Goal: Information Seeking & Learning: Learn about a topic

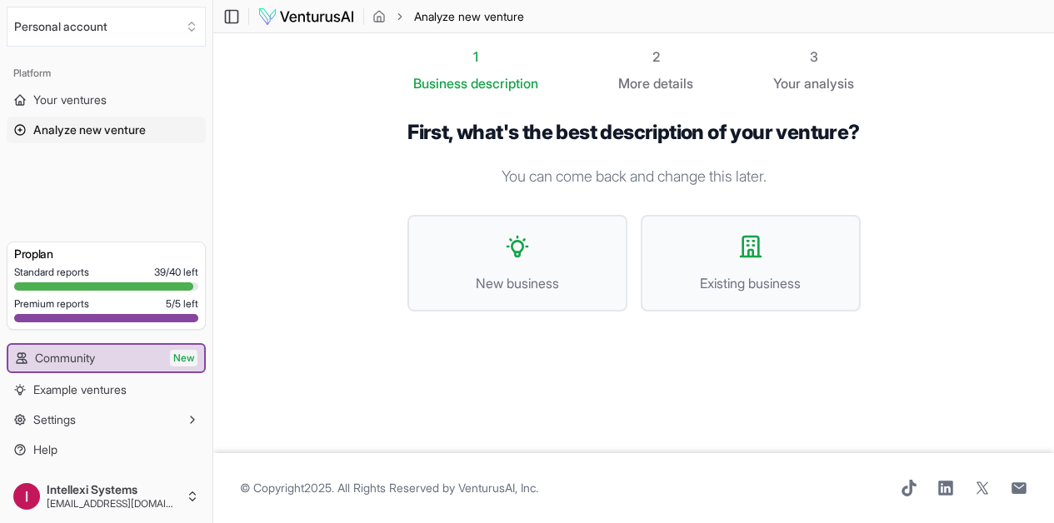
scroll to position [1, 0]
click at [107, 102] on span "Your ventures" at bounding box center [69, 100] width 73 height 17
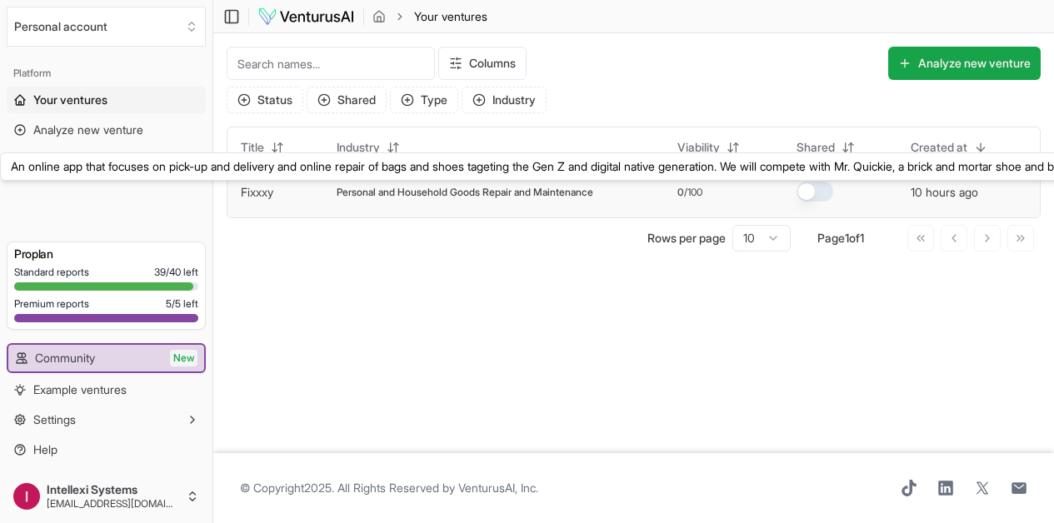
click at [269, 194] on link "Fixxxy" at bounding box center [257, 192] width 32 height 14
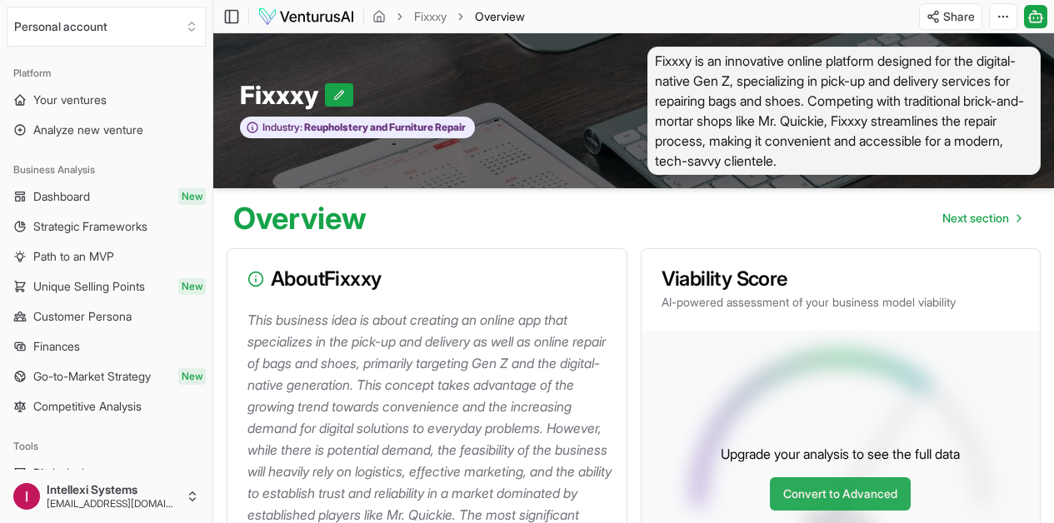
click at [896, 499] on link "Convert to Advanced" at bounding box center [840, 493] width 141 height 33
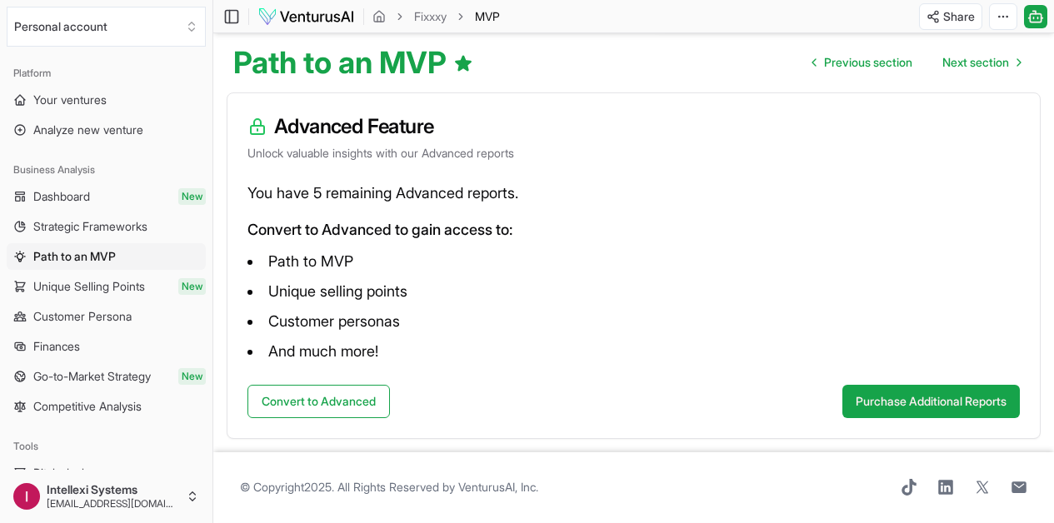
scroll to position [176, 0]
click at [345, 385] on button "Convert to Advanced" at bounding box center [318, 401] width 142 height 33
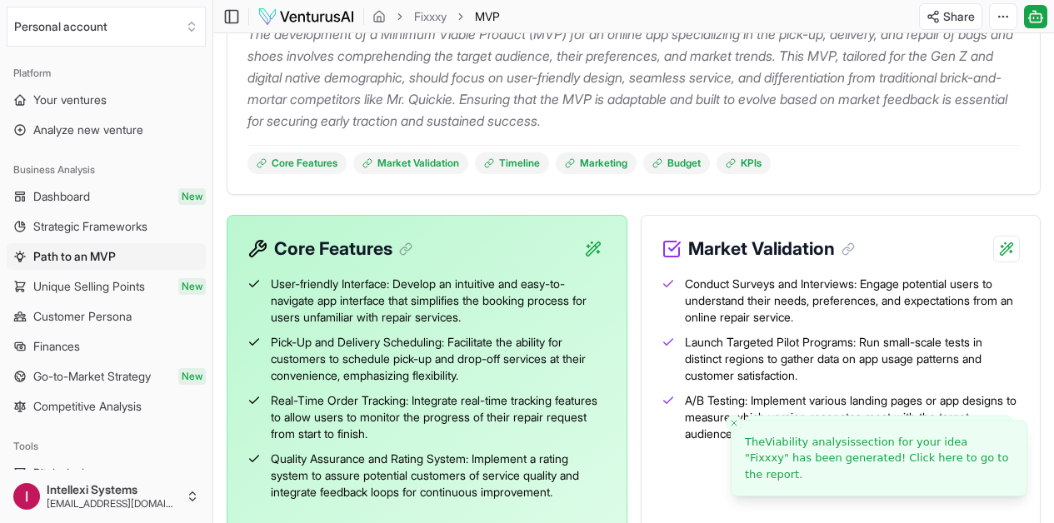
scroll to position [0, 0]
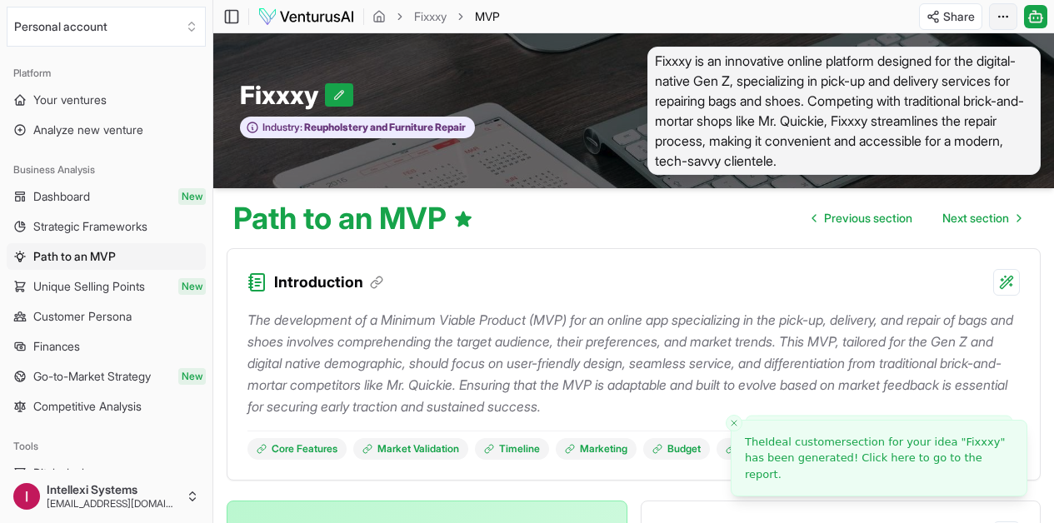
click at [994, 21] on html "We value your privacy We use cookies to enhance your browsing experience, serve…" at bounding box center [527, 261] width 1054 height 523
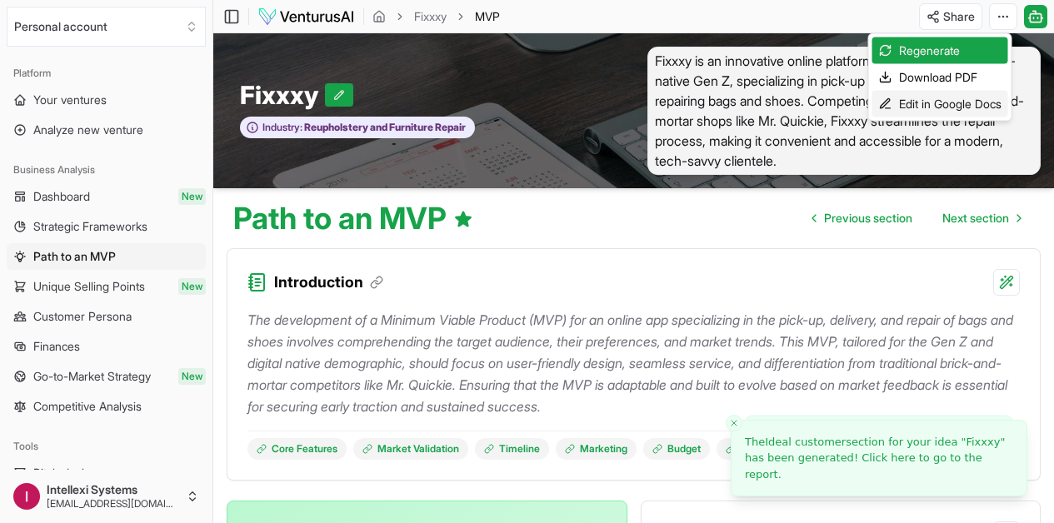
click at [956, 105] on div "Edit in Google Docs" at bounding box center [940, 104] width 136 height 27
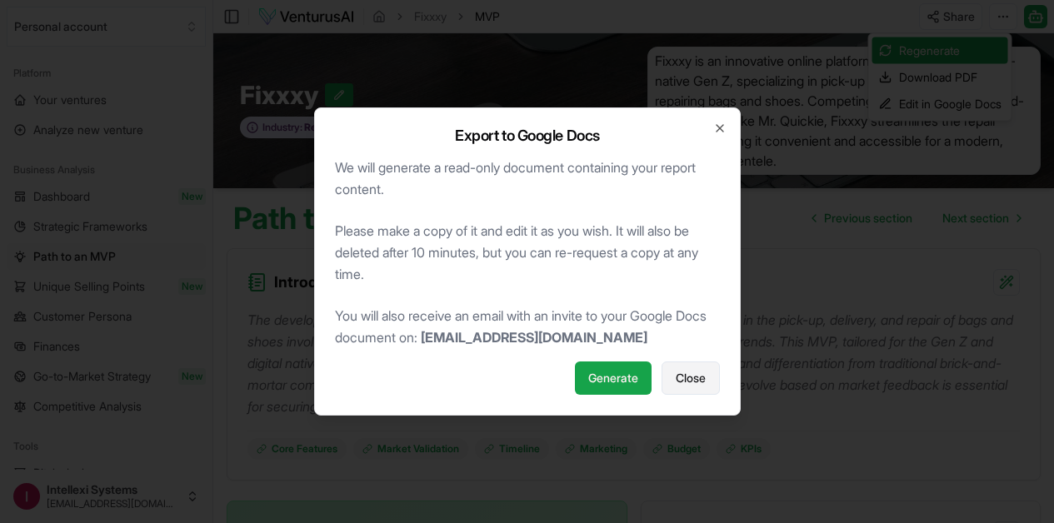
click at [685, 384] on span "Close" at bounding box center [691, 378] width 30 height 17
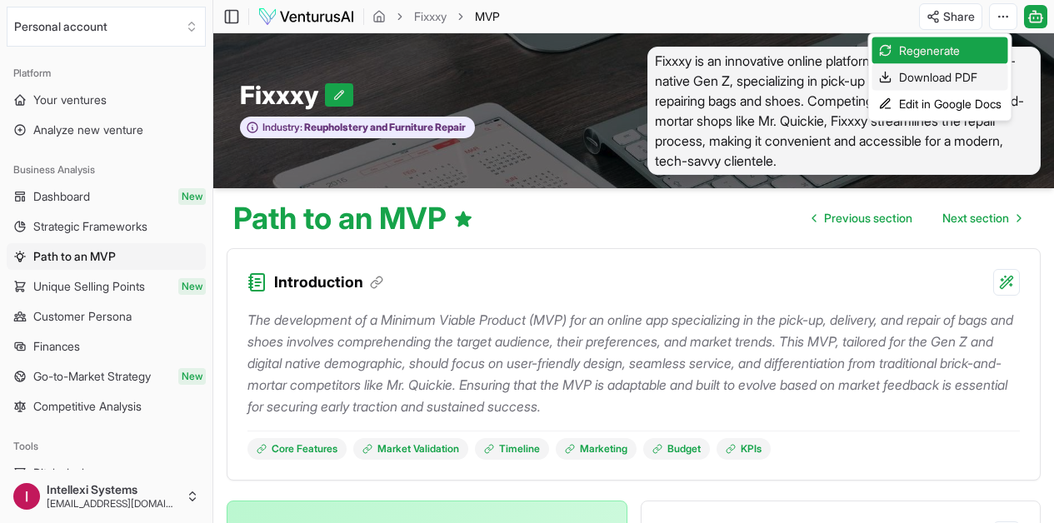
click at [951, 81] on div "Download PDF" at bounding box center [940, 77] width 136 height 27
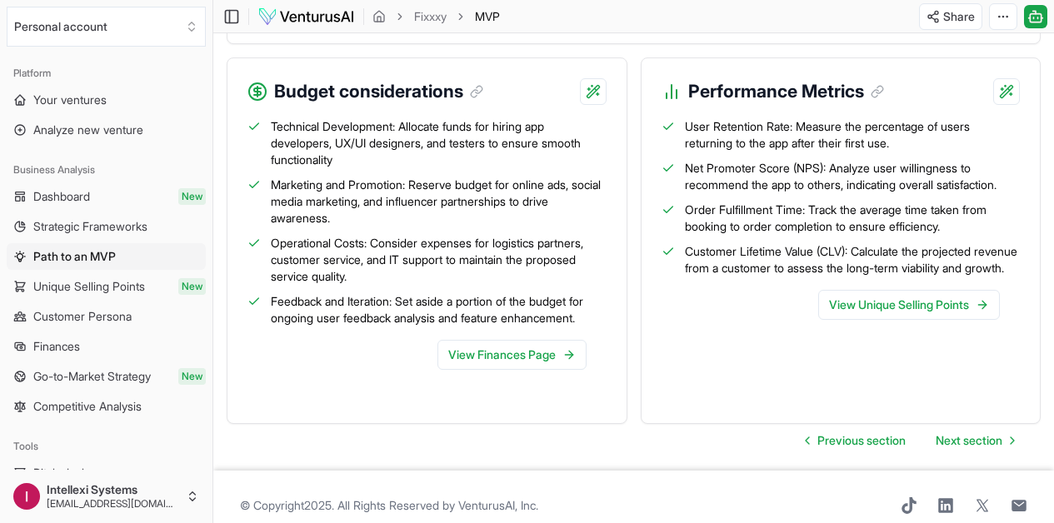
scroll to position [2123, 0]
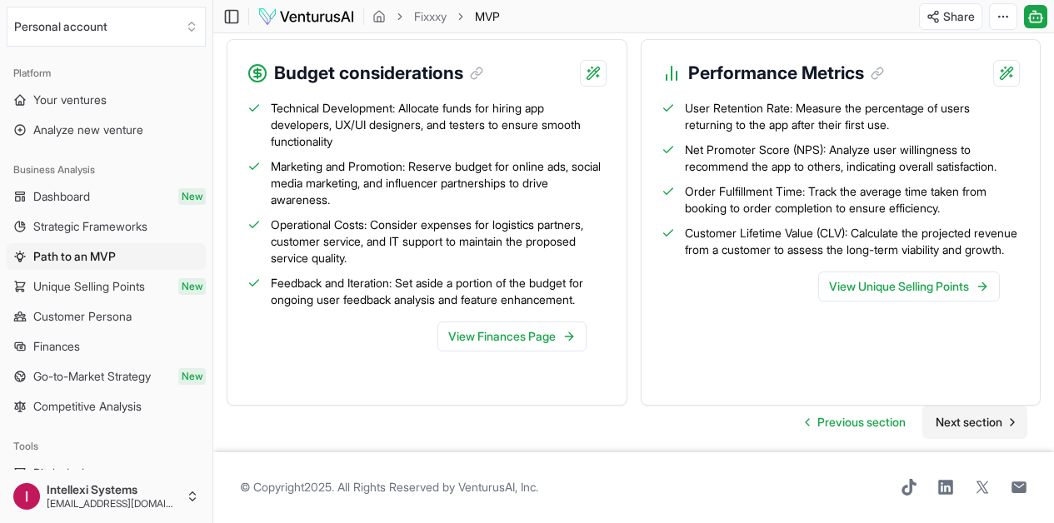
click at [958, 414] on span "Next section" at bounding box center [969, 422] width 67 height 17
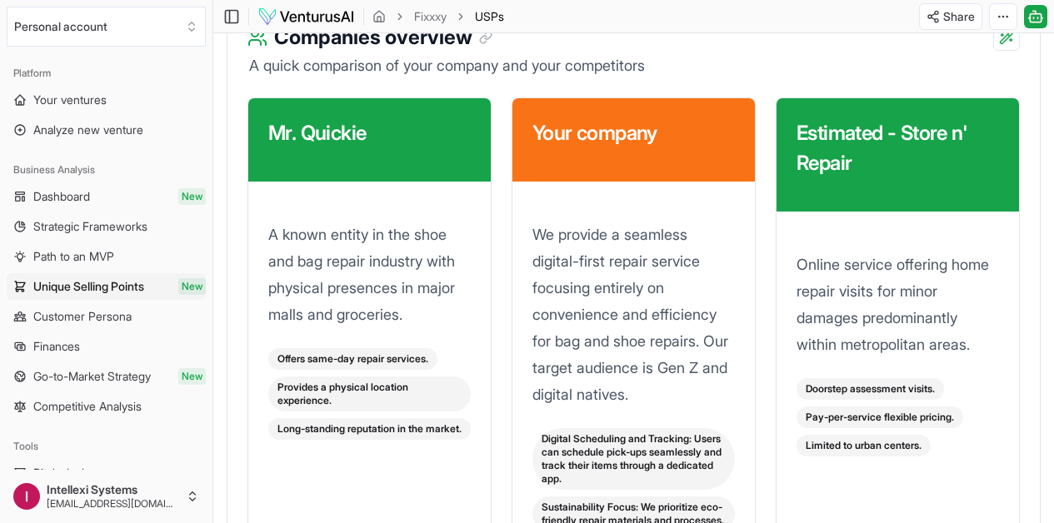
scroll to position [2838, 0]
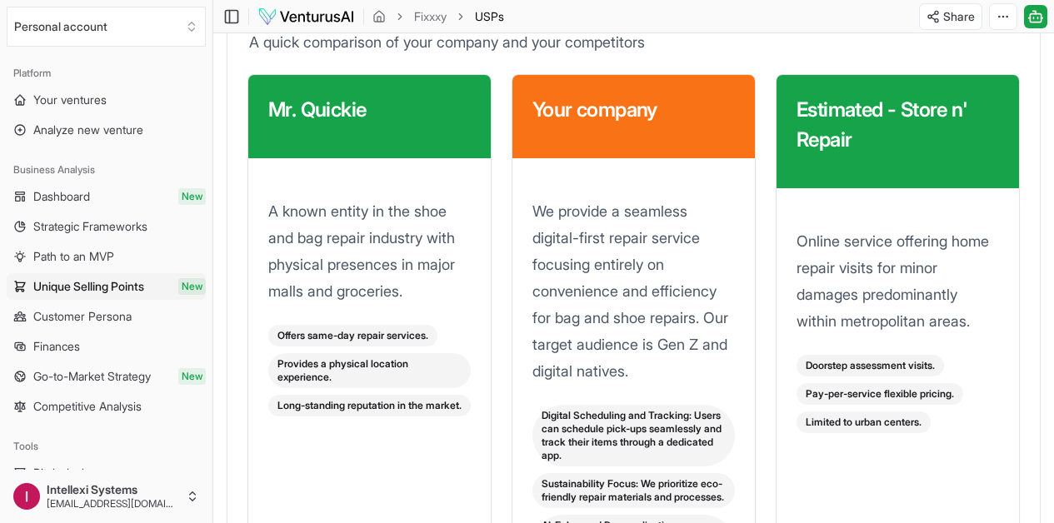
click at [824, 155] on h3 "Estimated - Store n' Repair" at bounding box center [897, 125] width 202 height 60
click at [796, 155] on h3 "Estimated - Store n' Repair" at bounding box center [897, 125] width 202 height 60
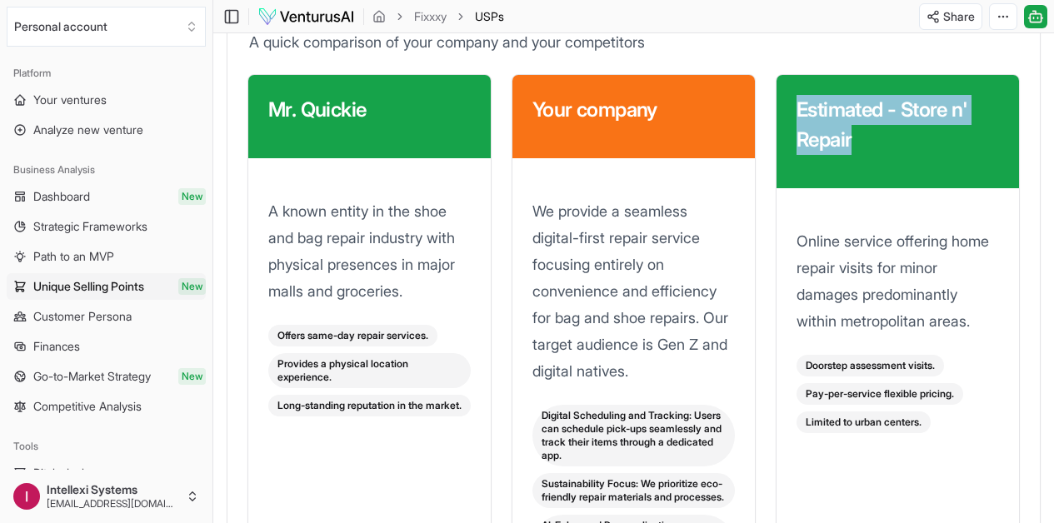
drag, startPoint x: 799, startPoint y: 162, endPoint x: 876, endPoint y: 202, distance: 86.8
click at [876, 155] on h3 "Estimated - Store n' Repair" at bounding box center [897, 125] width 202 height 60
copy h3 "Estimated - Store n' Repair"
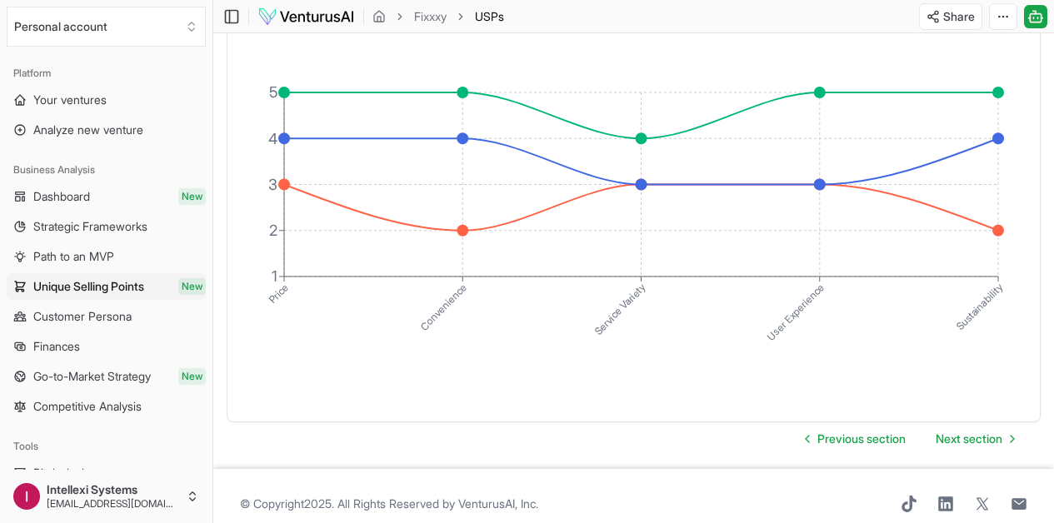
scroll to position [3786, 0]
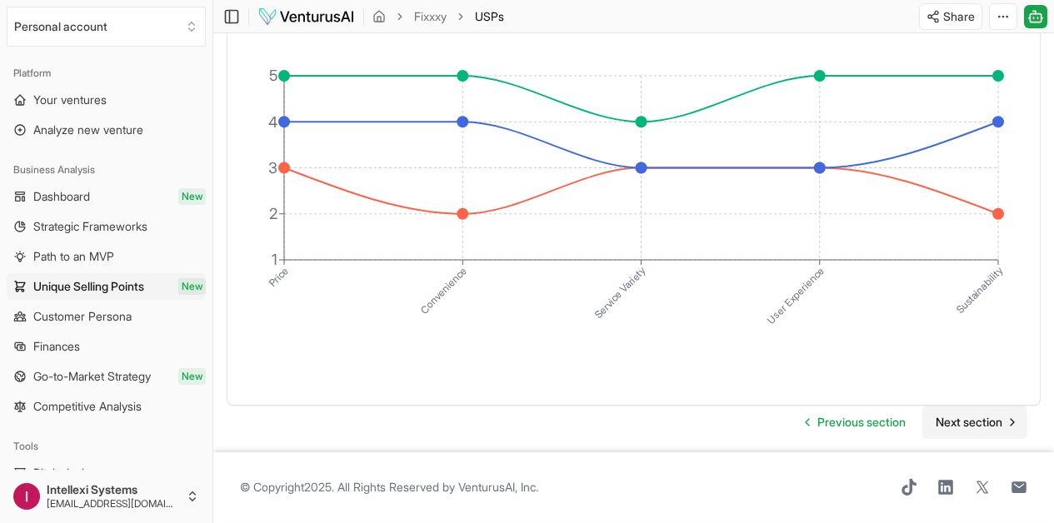
click at [979, 406] on link "Next section" at bounding box center [974, 422] width 105 height 33
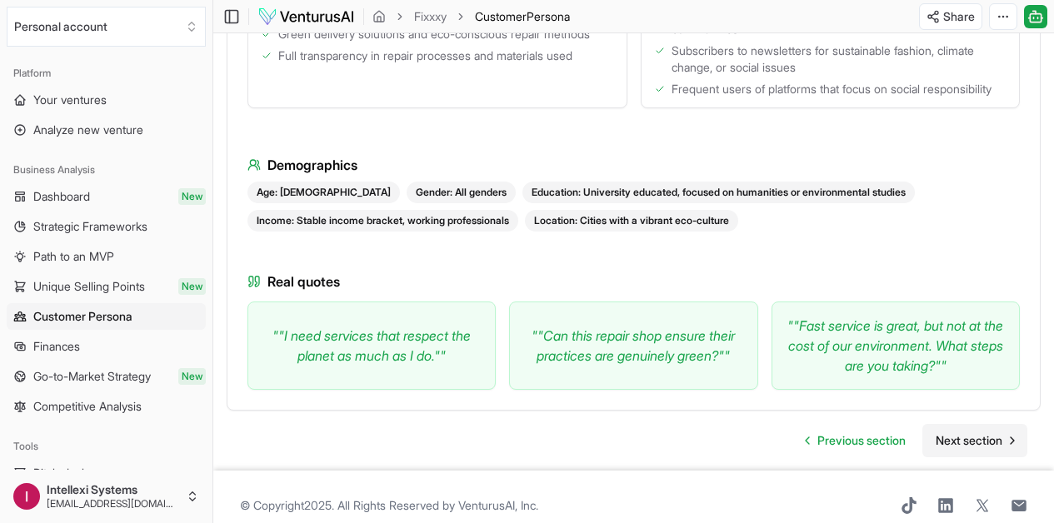
scroll to position [1802, 0]
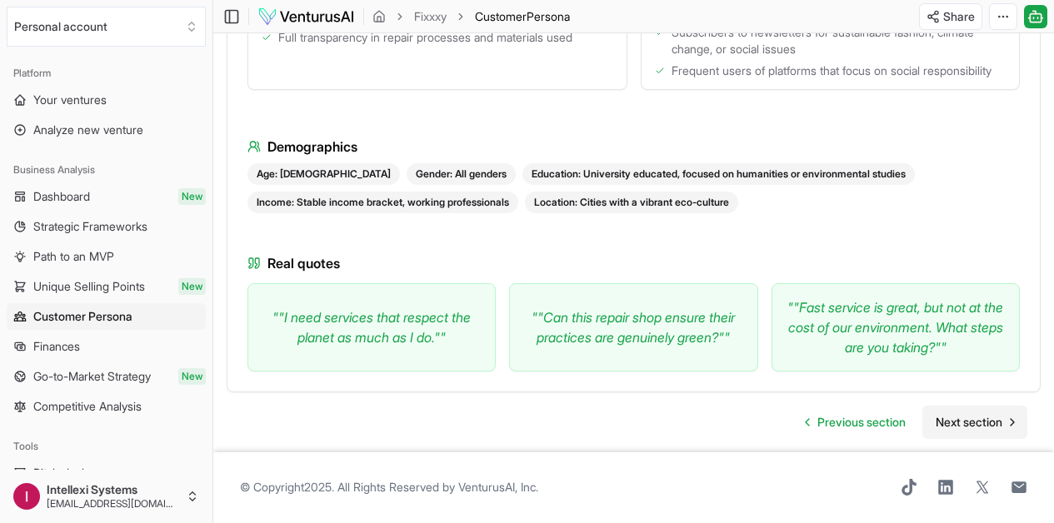
click at [969, 414] on span "Next section" at bounding box center [969, 422] width 67 height 17
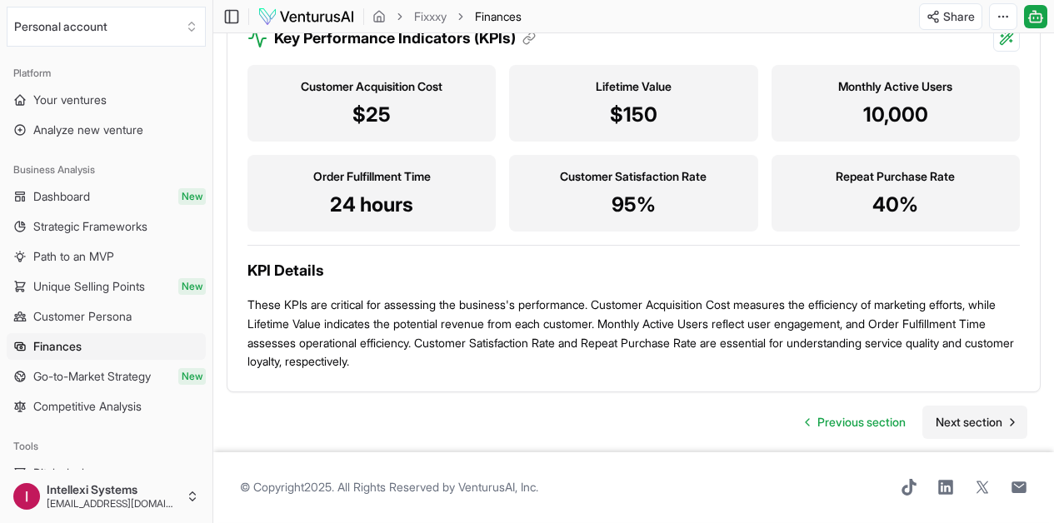
scroll to position [1929, 0]
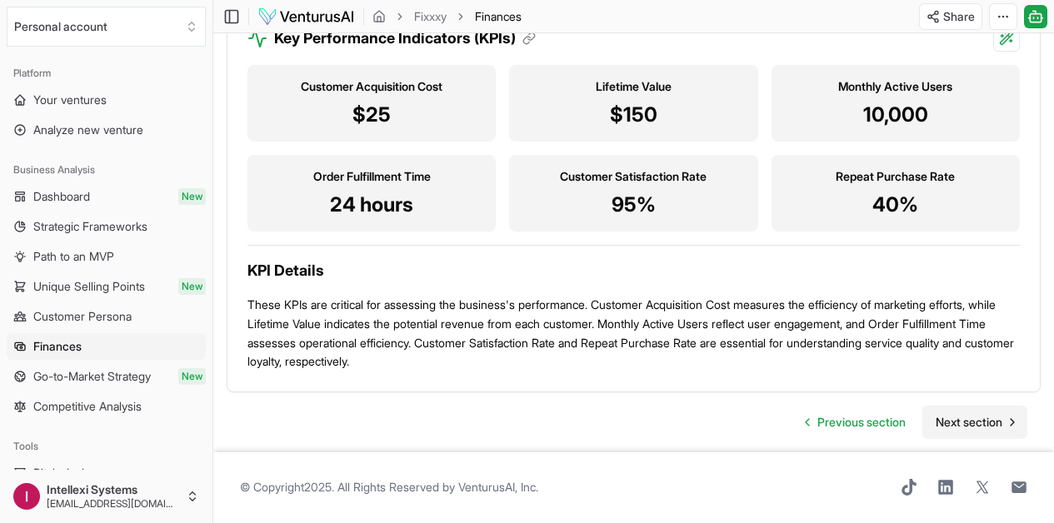
click at [973, 431] on span "Next section" at bounding box center [969, 422] width 67 height 17
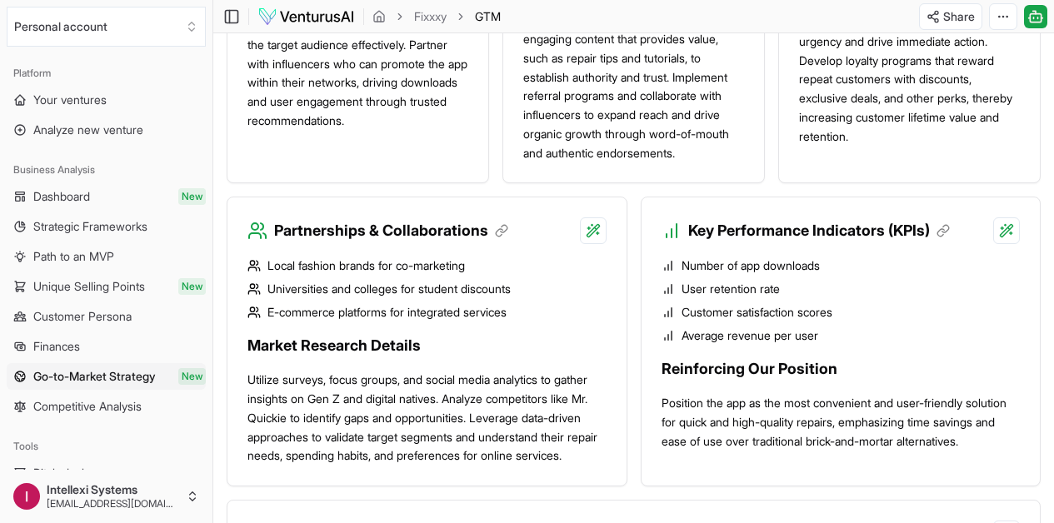
scroll to position [1846, 0]
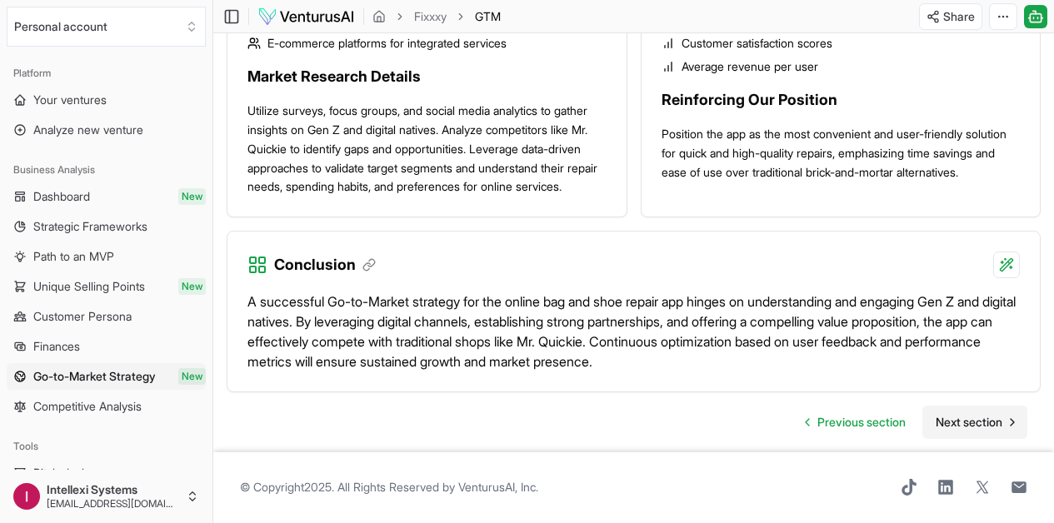
click at [965, 414] on span "Next section" at bounding box center [969, 422] width 67 height 17
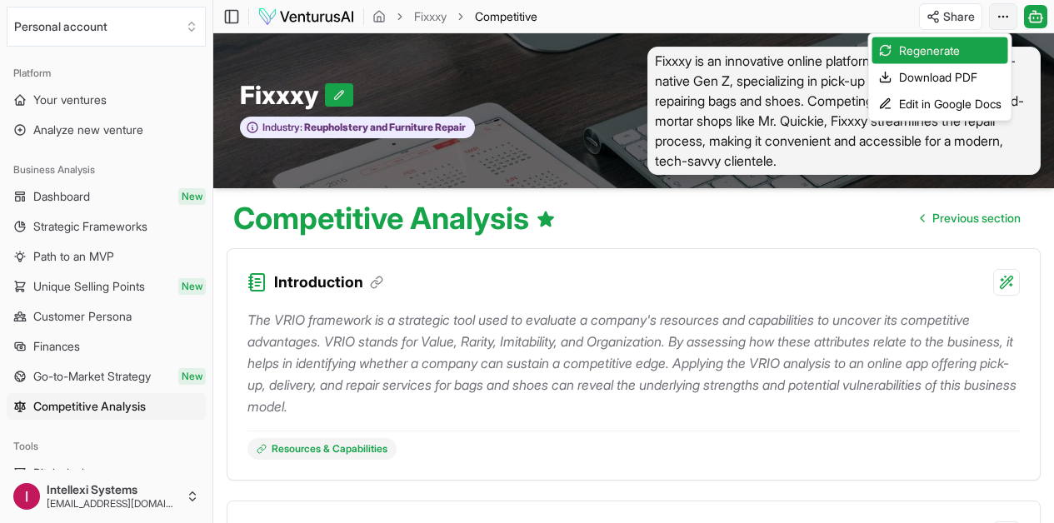
click at [1003, 20] on html "We value your privacy We use cookies to enhance your browsing experience, serve…" at bounding box center [527, 261] width 1054 height 523
click at [949, 98] on div "Edit in Google Docs" at bounding box center [940, 104] width 136 height 27
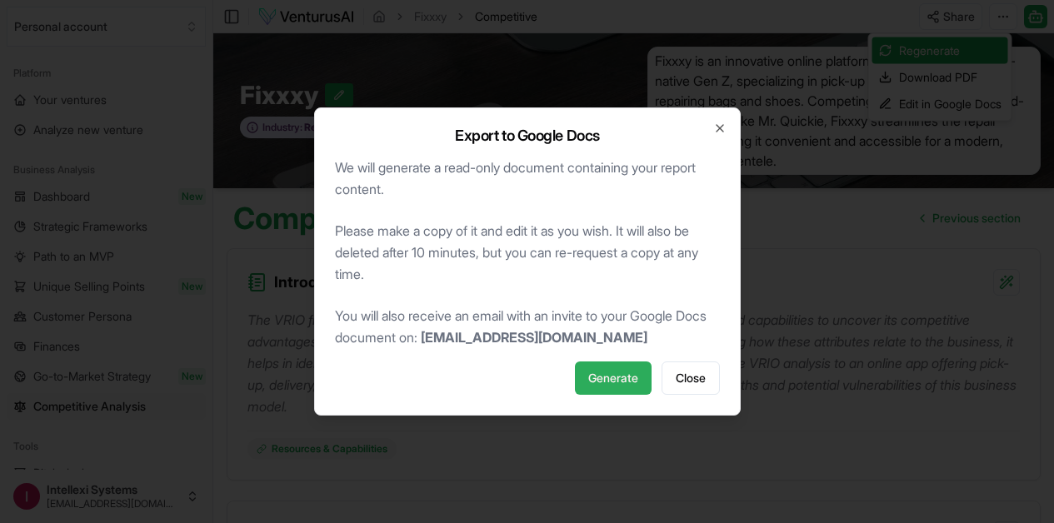
click at [619, 382] on span "Generate" at bounding box center [613, 378] width 50 height 17
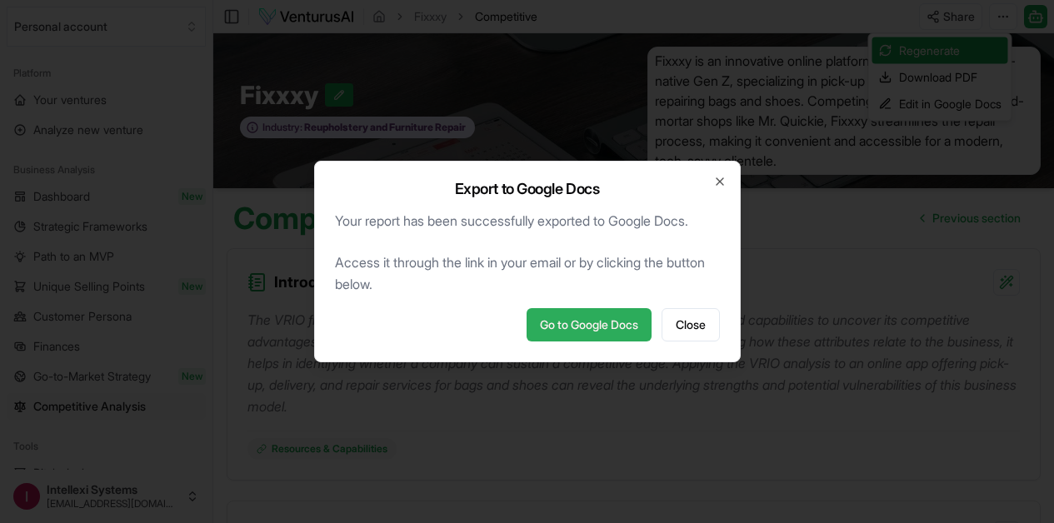
click at [601, 323] on link "Go to Google Docs" at bounding box center [588, 324] width 125 height 33
click at [686, 317] on span "Close" at bounding box center [691, 325] width 30 height 17
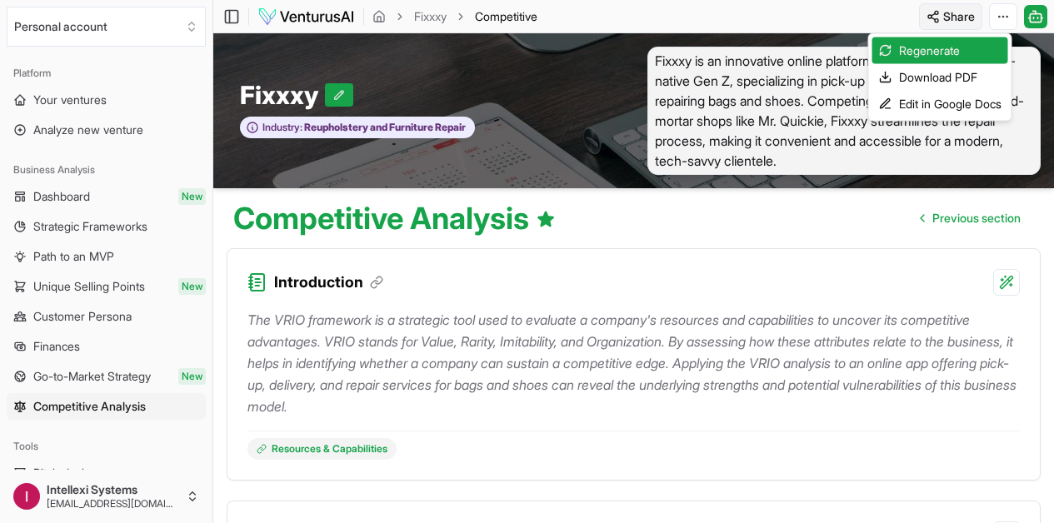
click at [948, 4] on html "We value your privacy We use cookies to enhance your browsing experience, serve…" at bounding box center [527, 261] width 1054 height 523
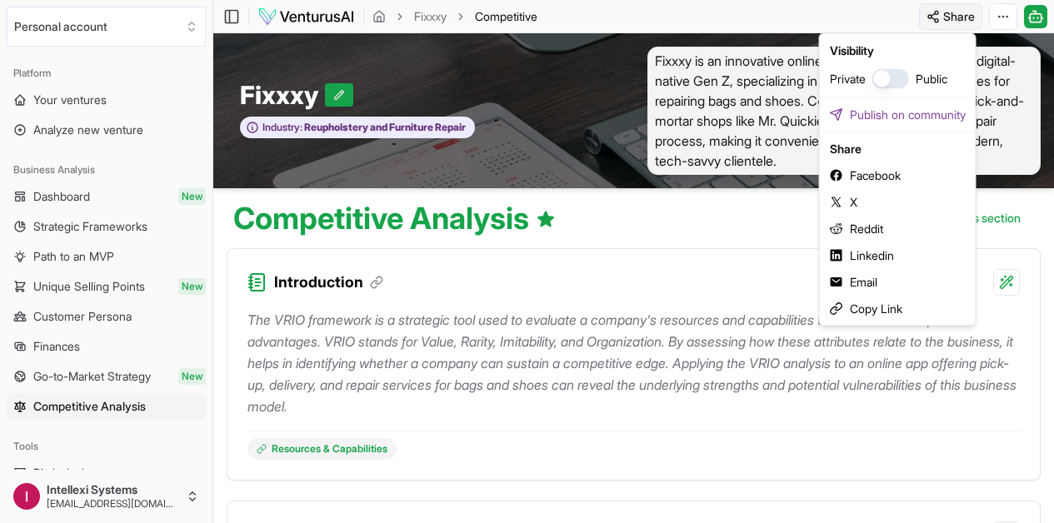
click at [934, 9] on html "We value your privacy We use cookies to enhance your browsing experience, serve…" at bounding box center [527, 261] width 1054 height 523
click at [899, 317] on div "Copy Link" at bounding box center [897, 309] width 149 height 27
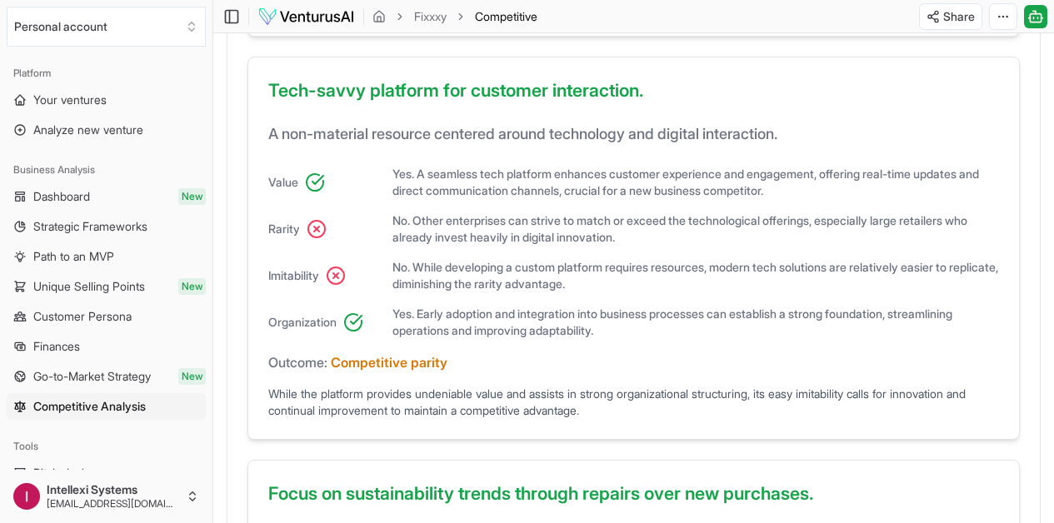
scroll to position [1416, 0]
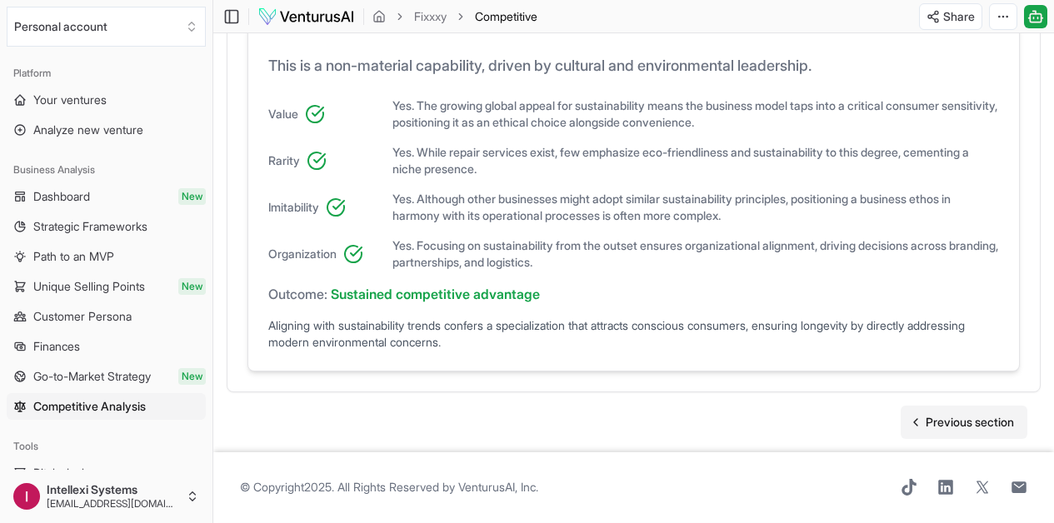
click at [985, 414] on span "Previous section" at bounding box center [970, 422] width 88 height 17
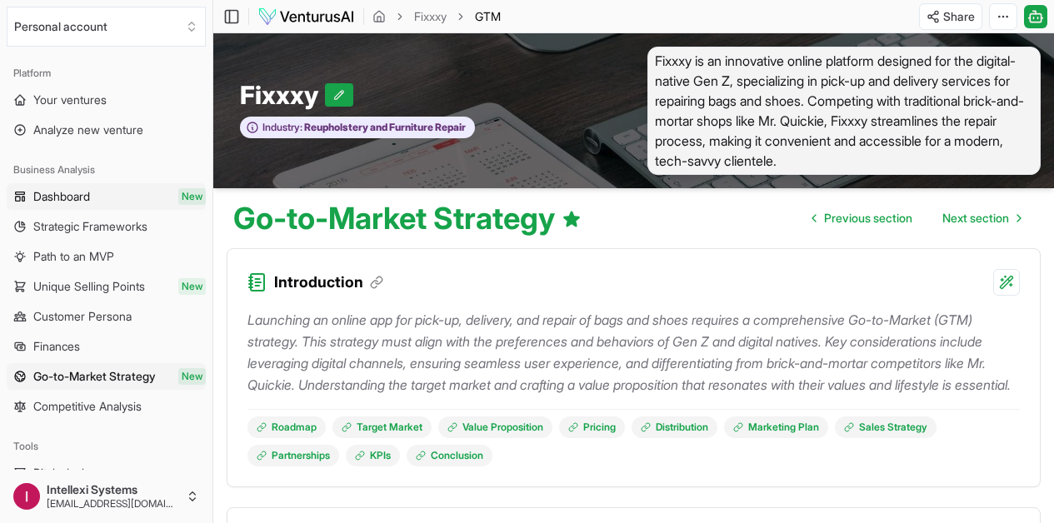
click at [134, 192] on link "Dashboard New" at bounding box center [106, 196] width 199 height 27
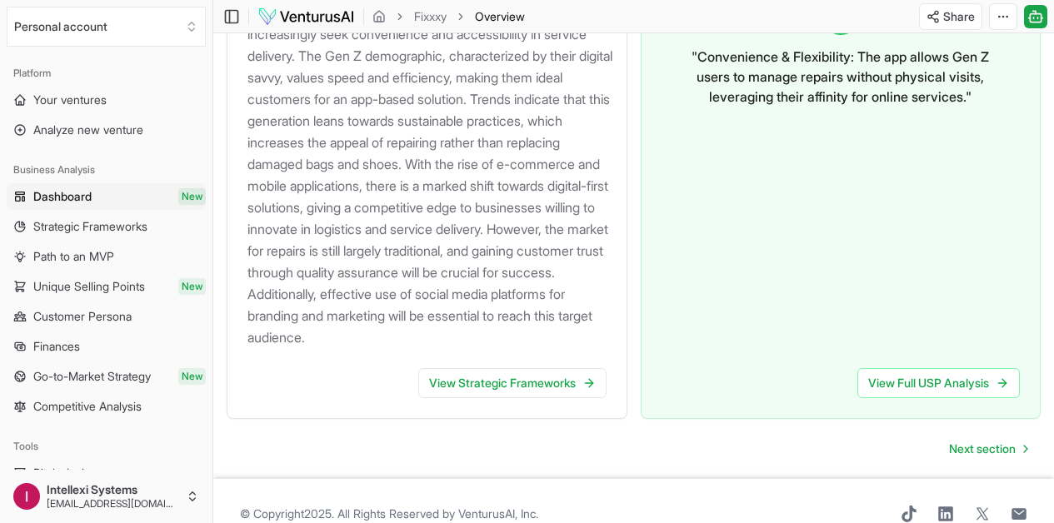
scroll to position [1908, 0]
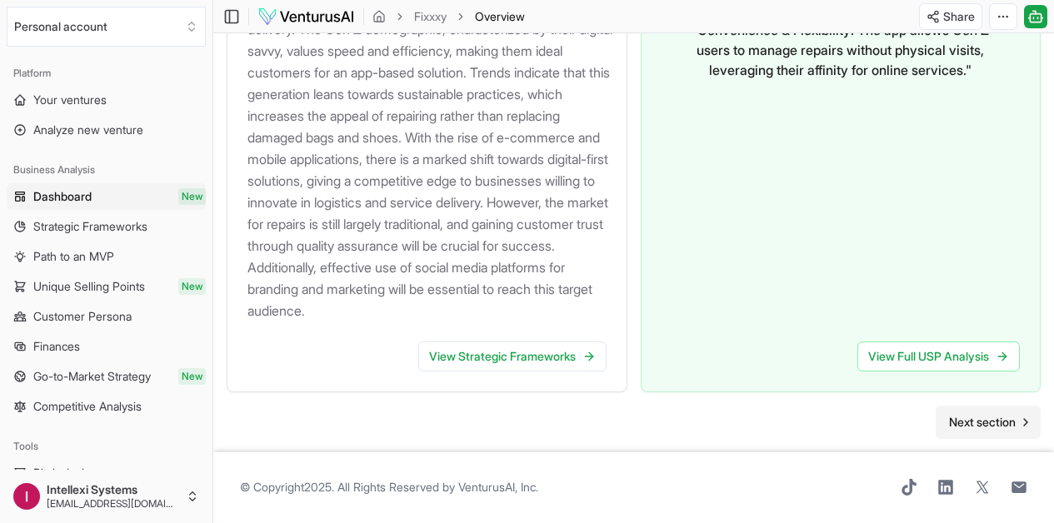
click at [969, 414] on span "Next section" at bounding box center [982, 422] width 67 height 17
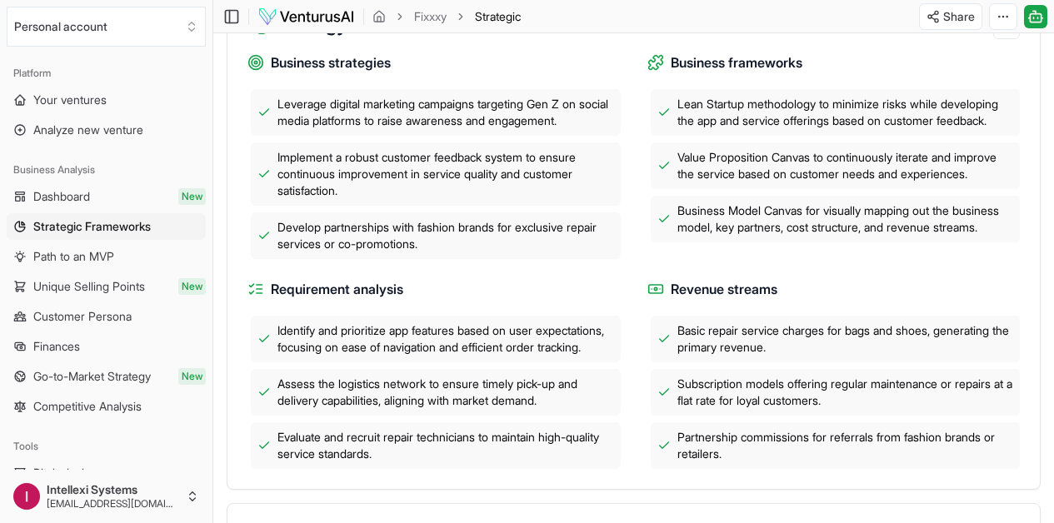
scroll to position [534, 0]
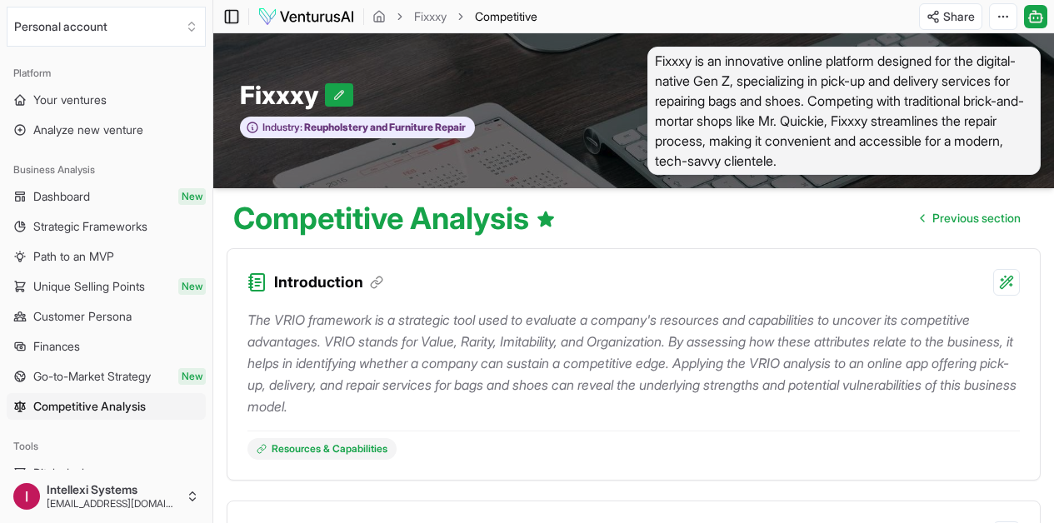
click at [234, 23] on icon at bounding box center [231, 17] width 17 height 20
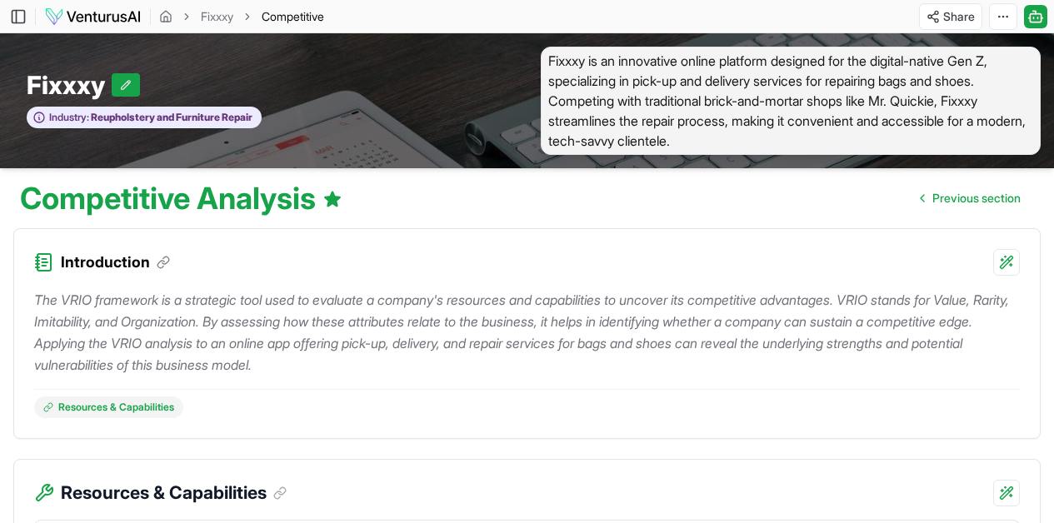
click at [842, 214] on div "Competitive Analysis Previous section" at bounding box center [527, 191] width 1054 height 47
click at [252, 114] on span "Reupholstery and Furniture Repair" at bounding box center [170, 117] width 163 height 13
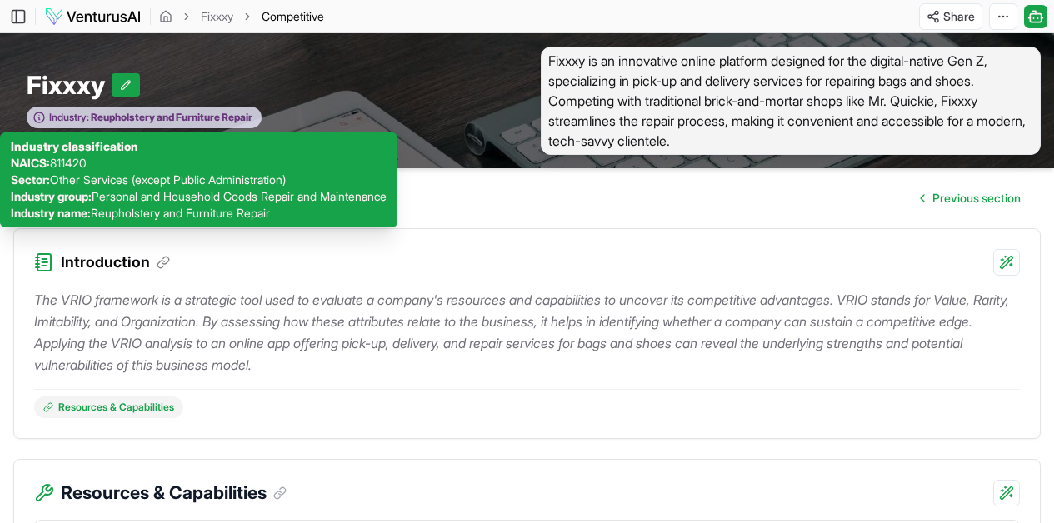
click at [237, 119] on span "Reupholstery and Furniture Repair" at bounding box center [170, 117] width 163 height 13
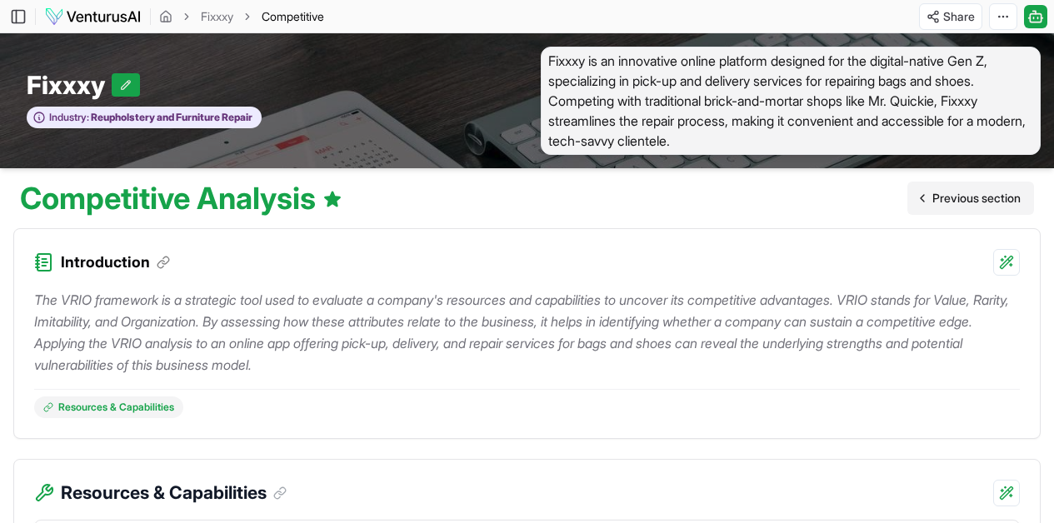
click at [981, 211] on link "Previous section" at bounding box center [970, 198] width 127 height 33
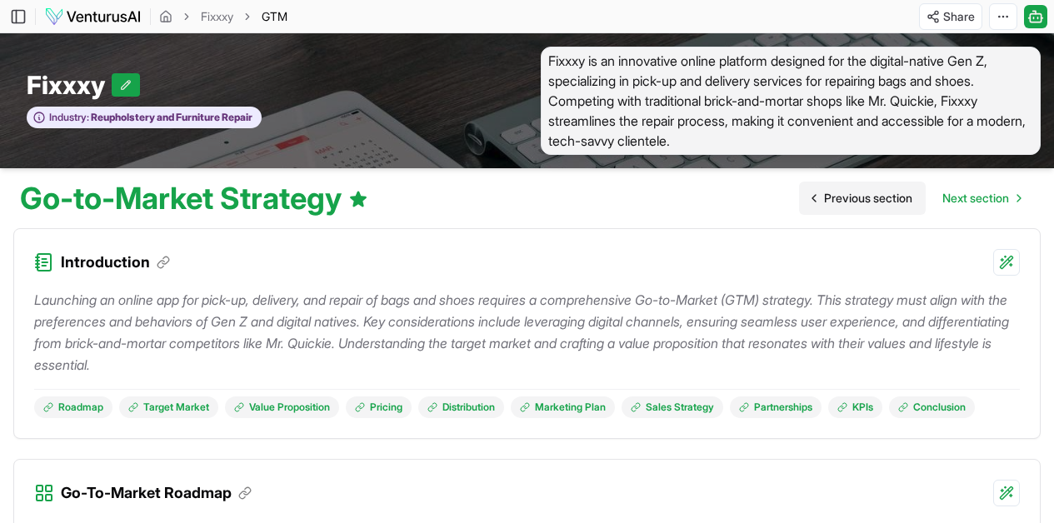
click at [851, 207] on span "Previous section" at bounding box center [868, 198] width 88 height 17
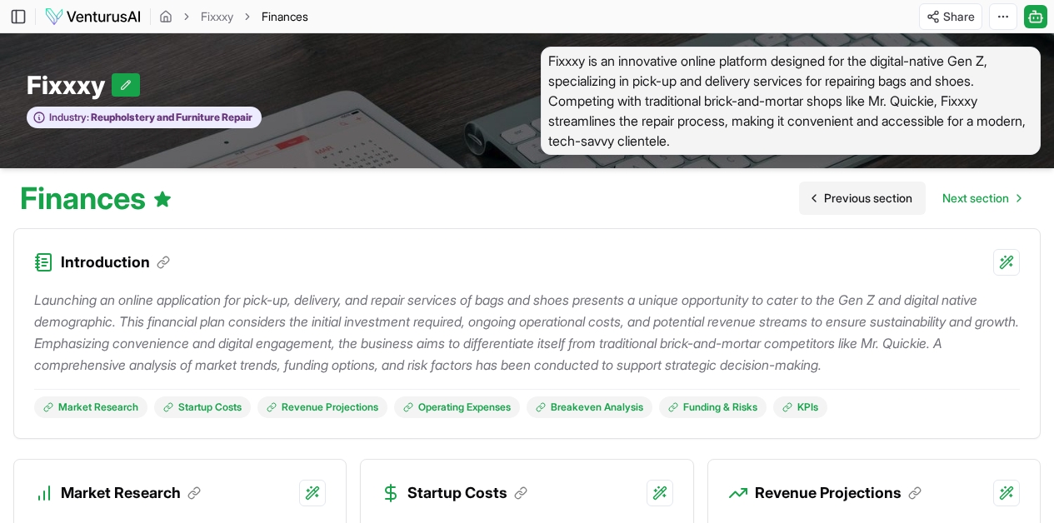
click at [851, 207] on span "Previous section" at bounding box center [868, 198] width 88 height 17
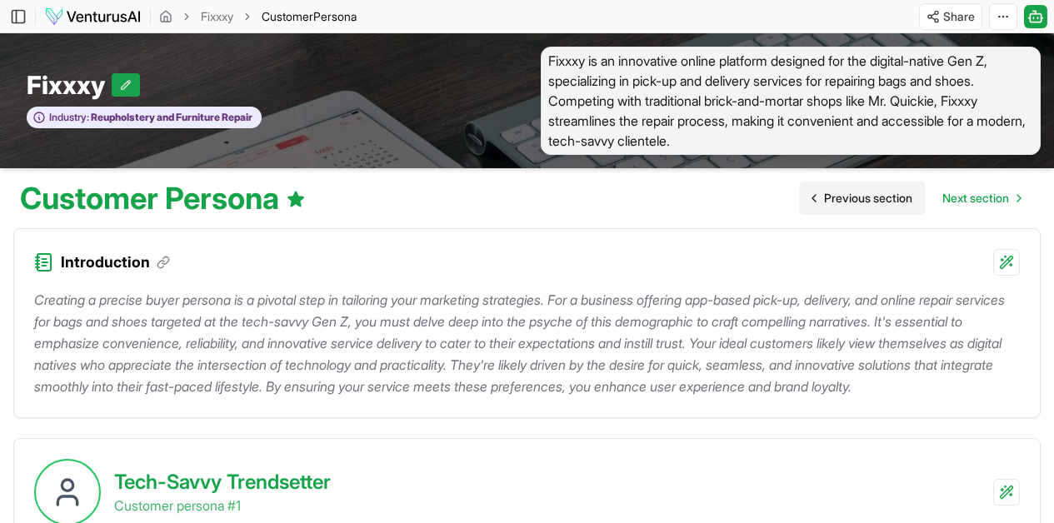
click at [851, 207] on span "Previous section" at bounding box center [868, 198] width 88 height 17
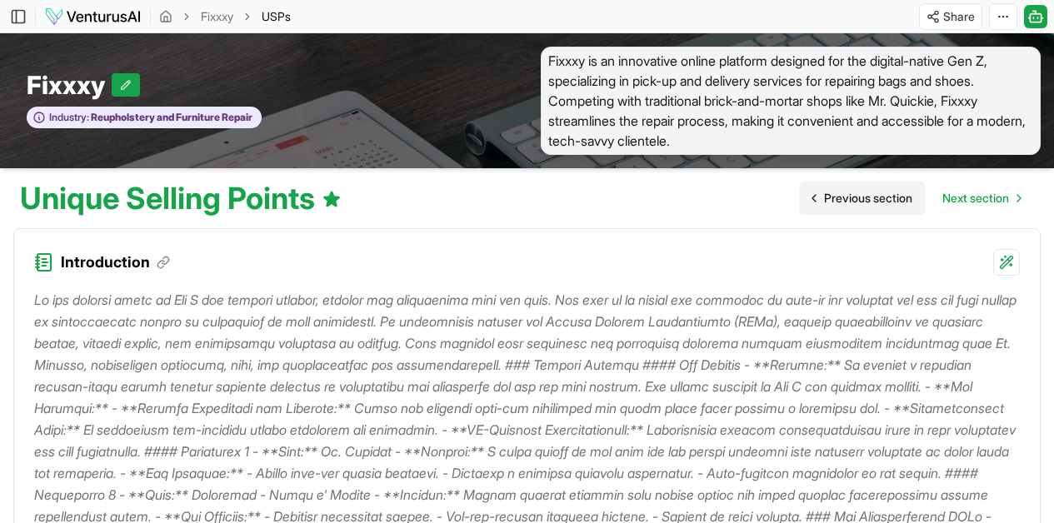
click at [851, 207] on span "Previous section" at bounding box center [868, 198] width 88 height 17
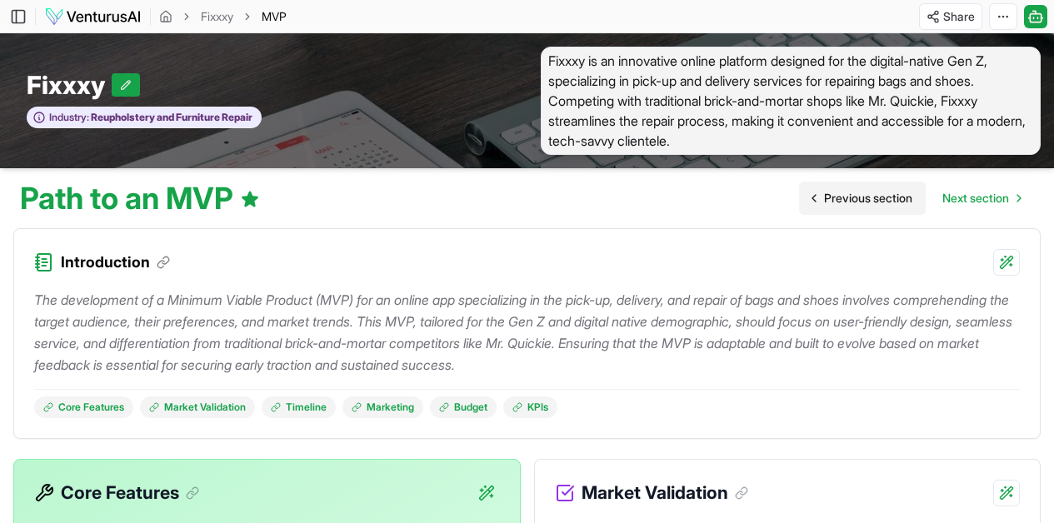
click at [851, 207] on span "Previous section" at bounding box center [868, 198] width 88 height 17
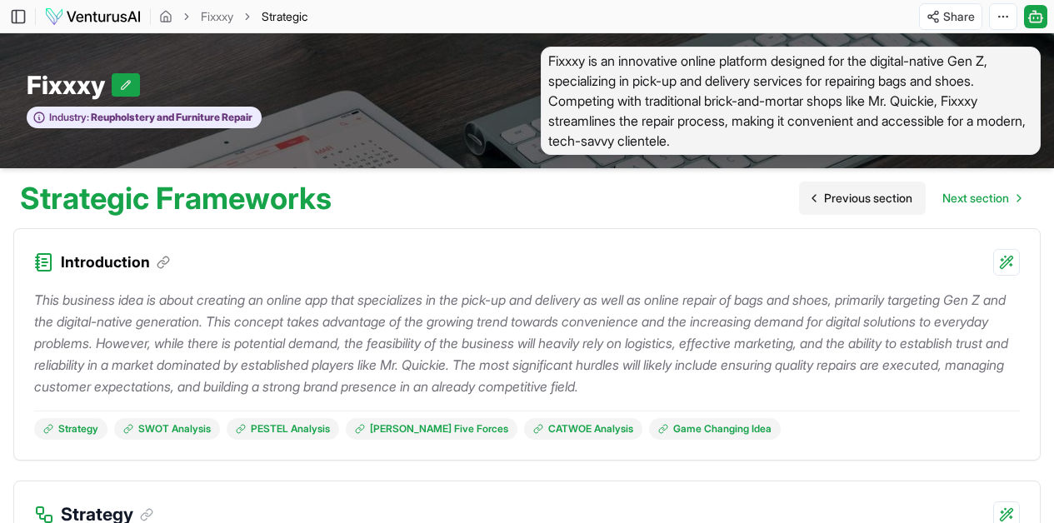
click at [851, 207] on span "Previous section" at bounding box center [868, 198] width 88 height 17
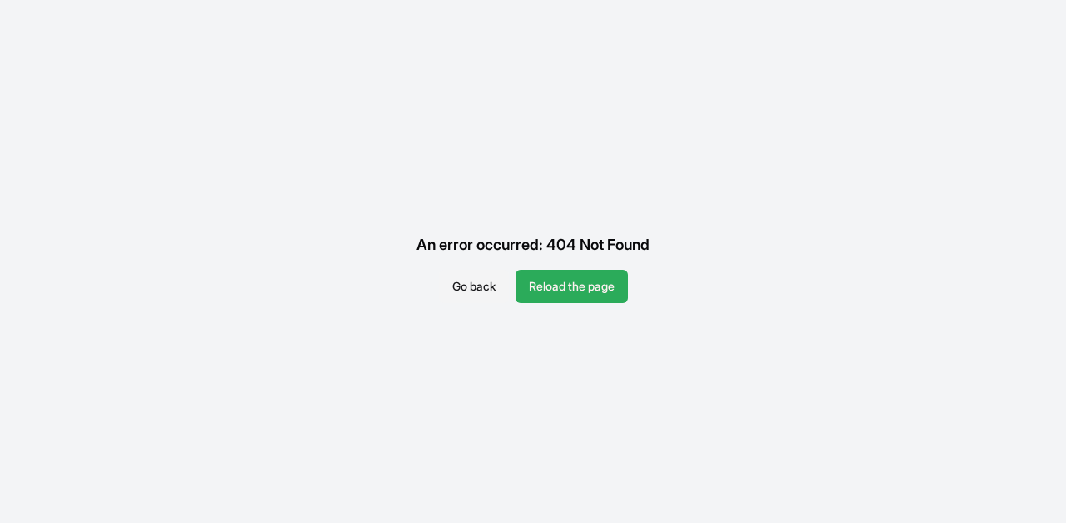
click at [626, 295] on button "Reload the page" at bounding box center [572, 286] width 112 height 33
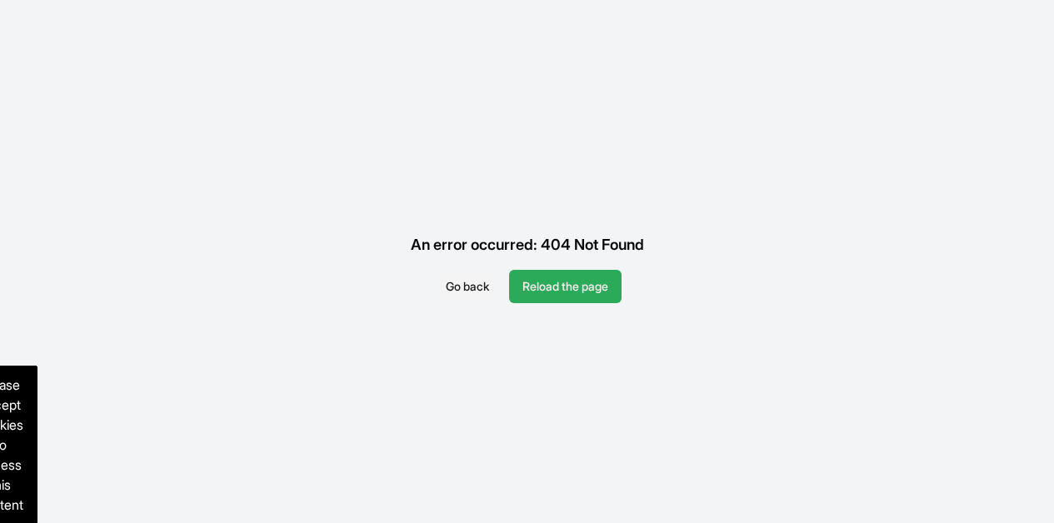
click at [574, 281] on button "Reload the page" at bounding box center [565, 286] width 112 height 33
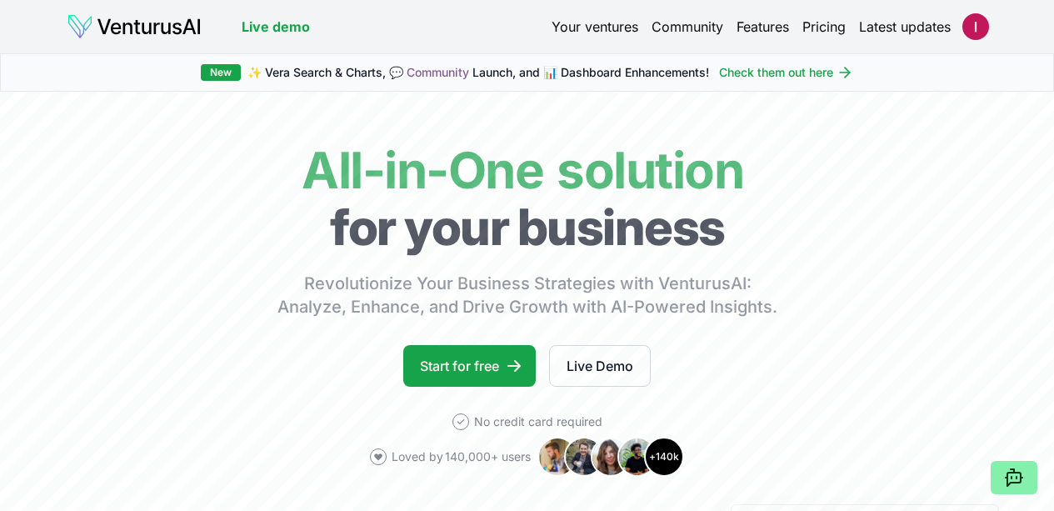
click at [576, 23] on link "Your ventures" at bounding box center [594, 27] width 87 height 20
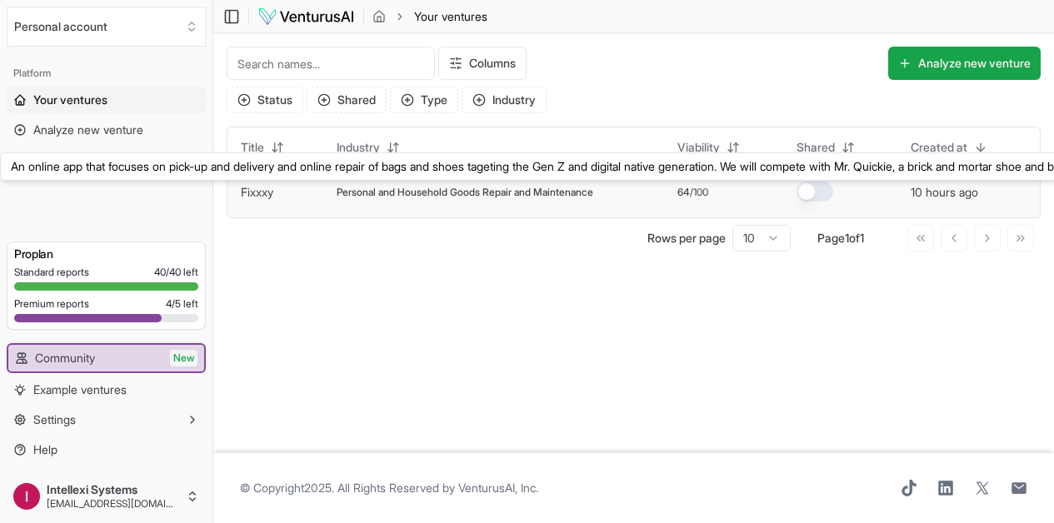
click at [270, 194] on link "Fixxxy" at bounding box center [257, 192] width 32 height 14
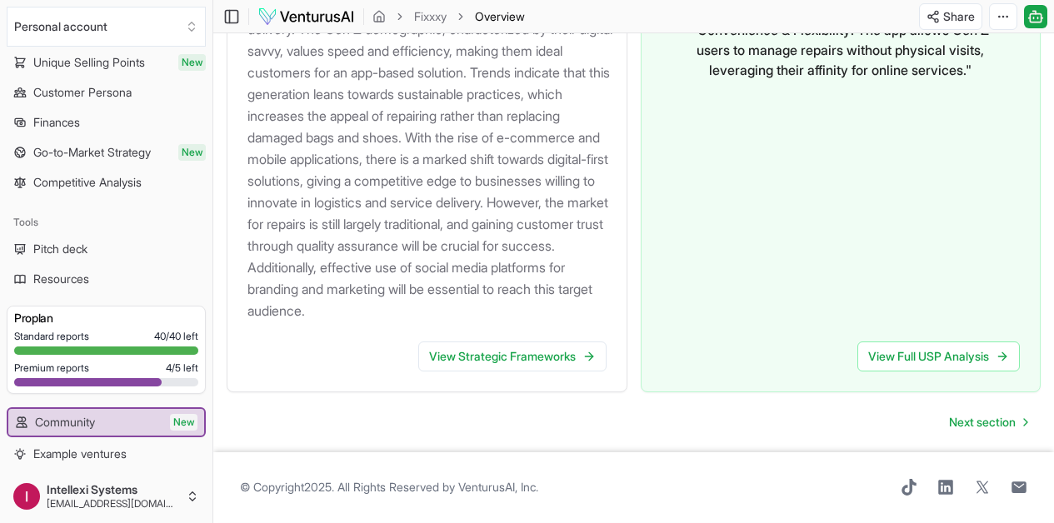
scroll to position [1908, 0]
click at [1002, 414] on span "Next section" at bounding box center [982, 422] width 67 height 17
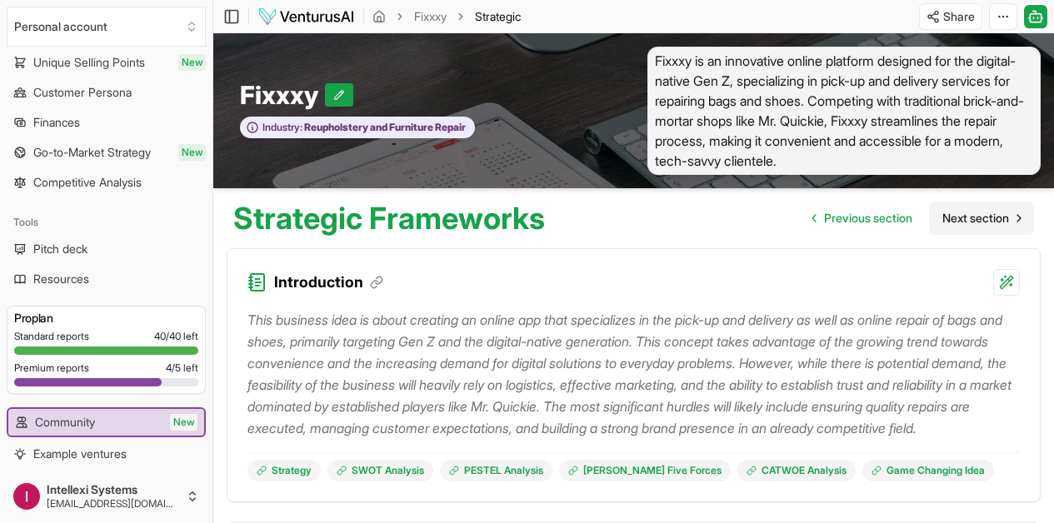
click at [983, 224] on span "Next section" at bounding box center [975, 218] width 67 height 17
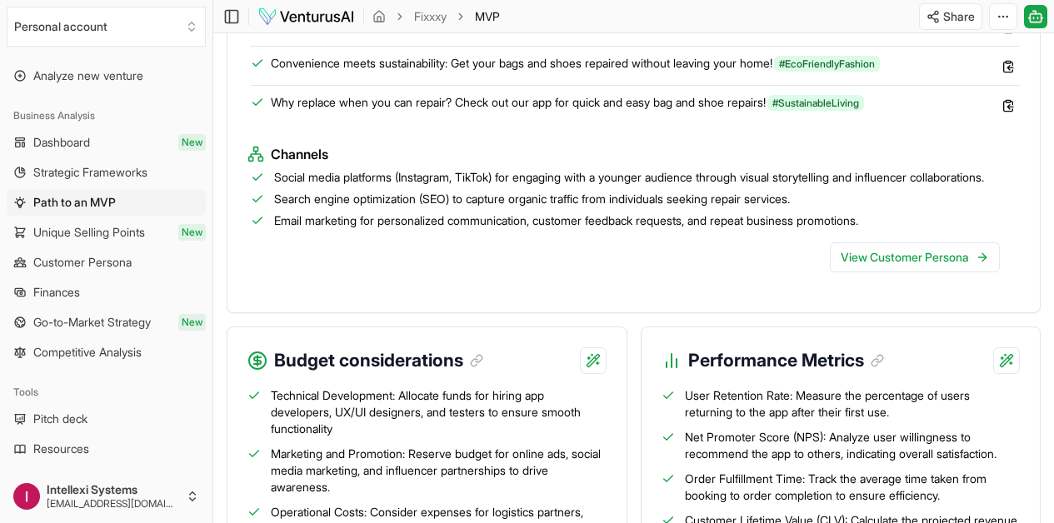
scroll to position [1755, 0]
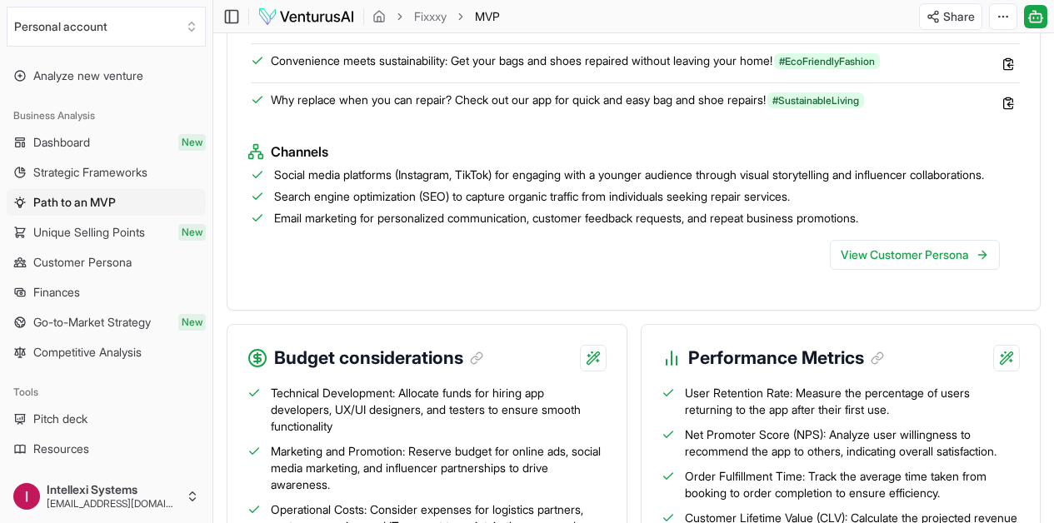
click at [648, 227] on ul "Social media platforms (Instagram, TikTok) for engaging with a younger audience…" at bounding box center [633, 197] width 772 height 60
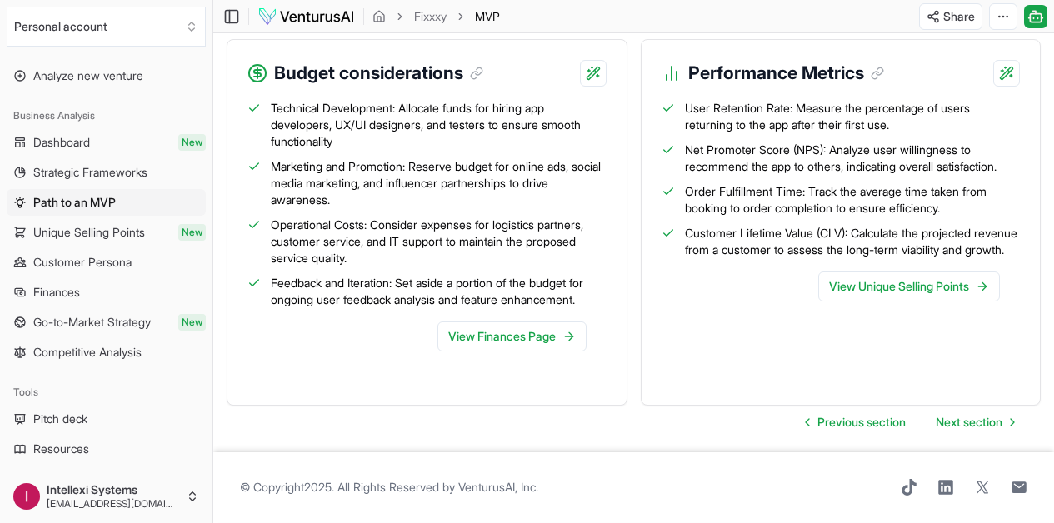
scroll to position [2123, 0]
click at [984, 420] on link "Next section" at bounding box center [974, 422] width 105 height 33
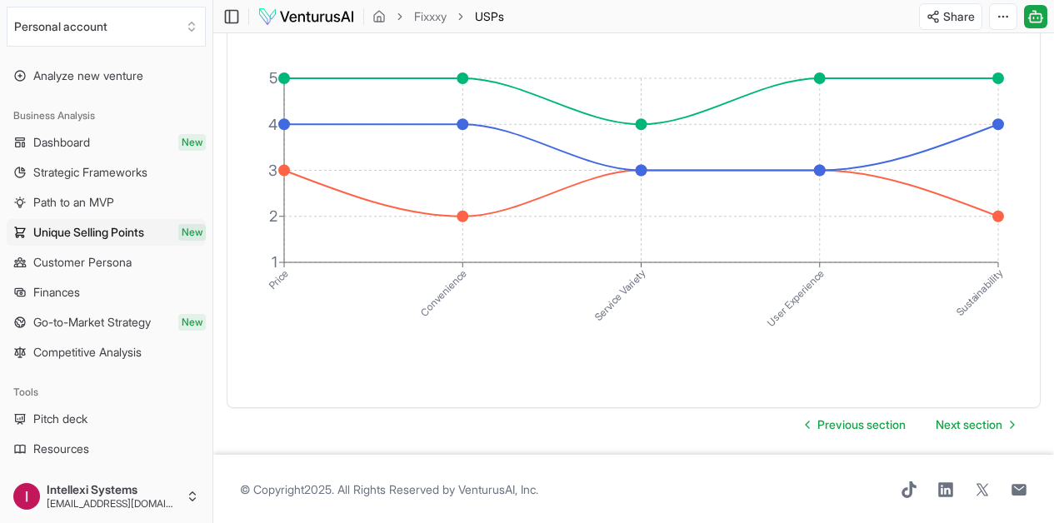
scroll to position [3786, 0]
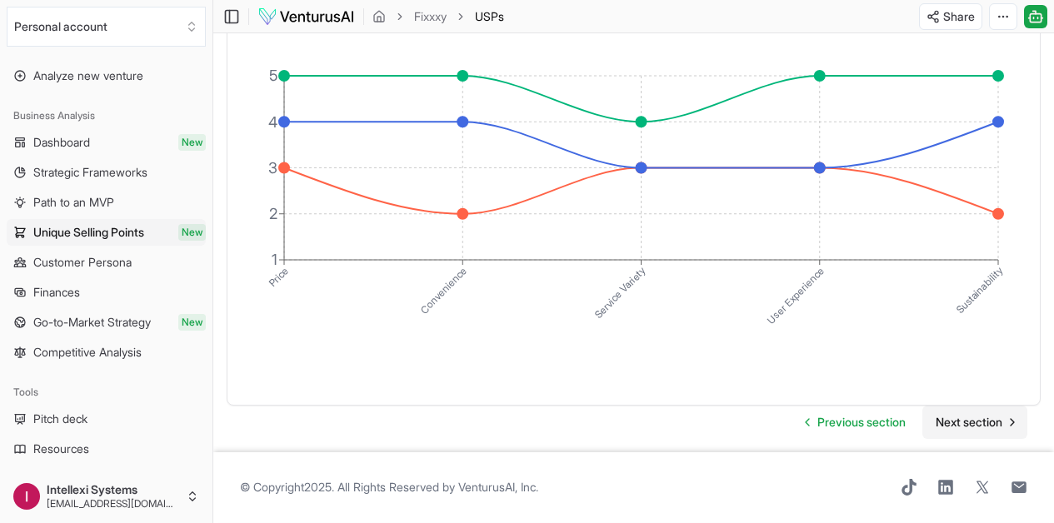
click at [981, 416] on span "Next section" at bounding box center [969, 422] width 67 height 17
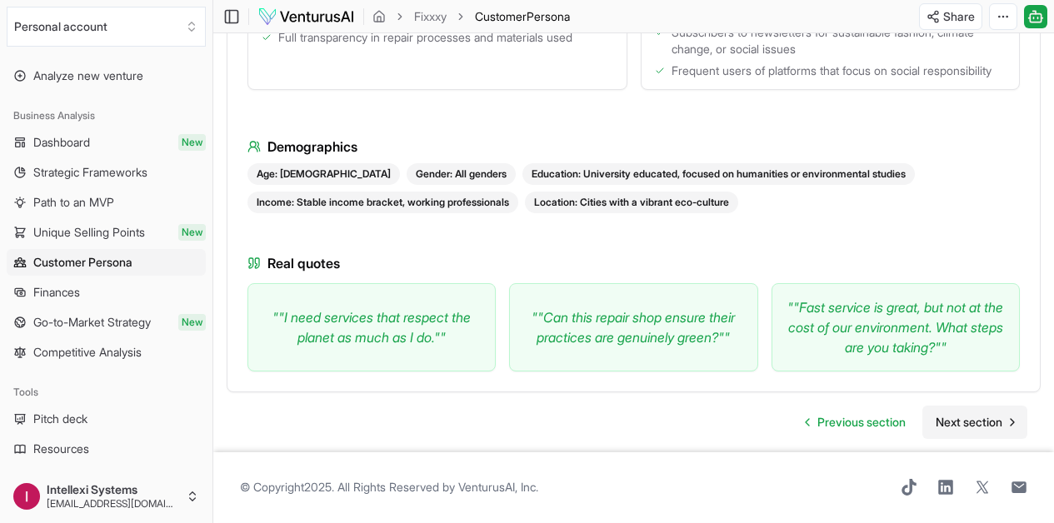
scroll to position [1802, 0]
click at [983, 414] on span "Next section" at bounding box center [969, 422] width 67 height 17
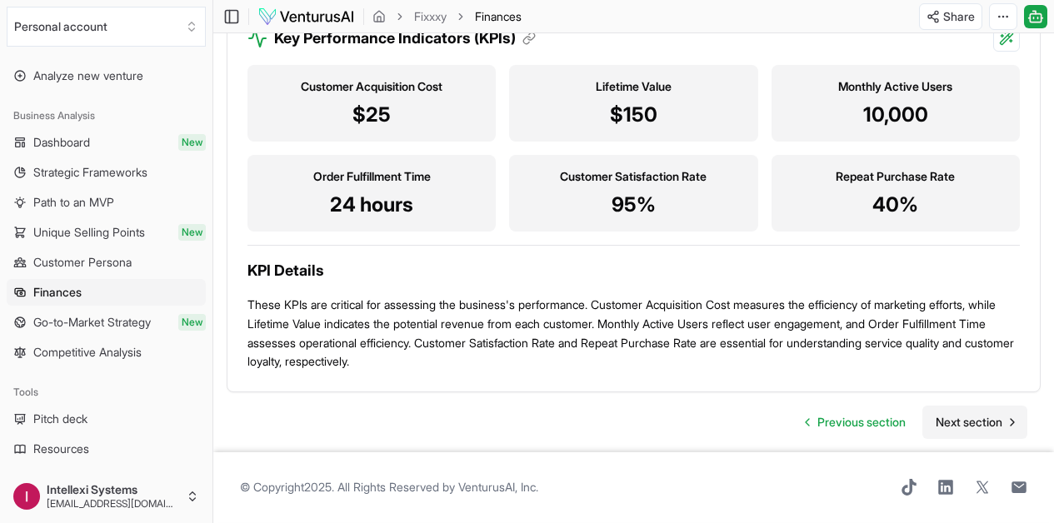
scroll to position [1990, 0]
click at [978, 414] on span "Next section" at bounding box center [969, 422] width 67 height 17
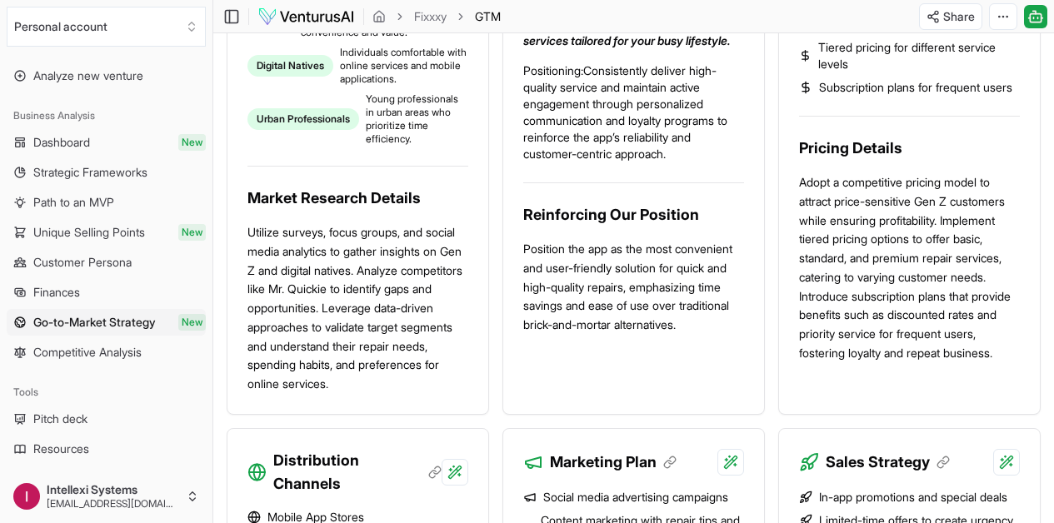
scroll to position [767, 0]
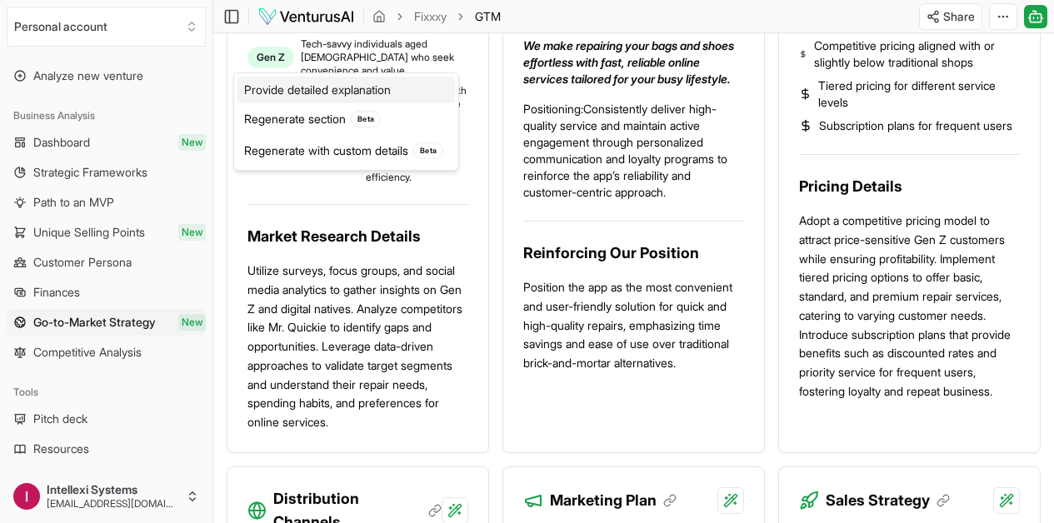
click at [417, 94] on div "Provide detailed explanation" at bounding box center [345, 90] width 217 height 27
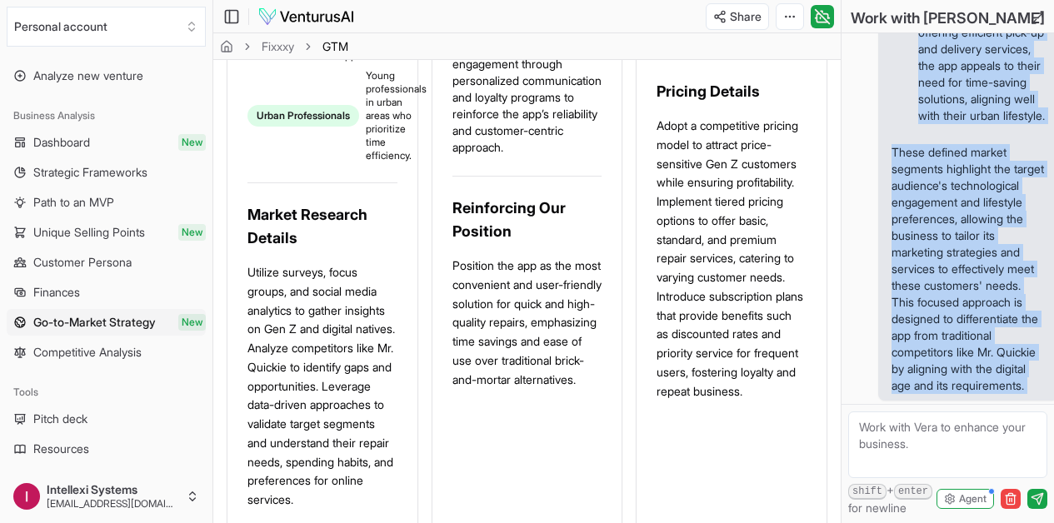
scroll to position [1971, 0]
drag, startPoint x: 896, startPoint y: 187, endPoint x: 1012, endPoint y: 392, distance: 235.8
copy div "he "Target Market" section is pivotal in defining the specific audience that th…"
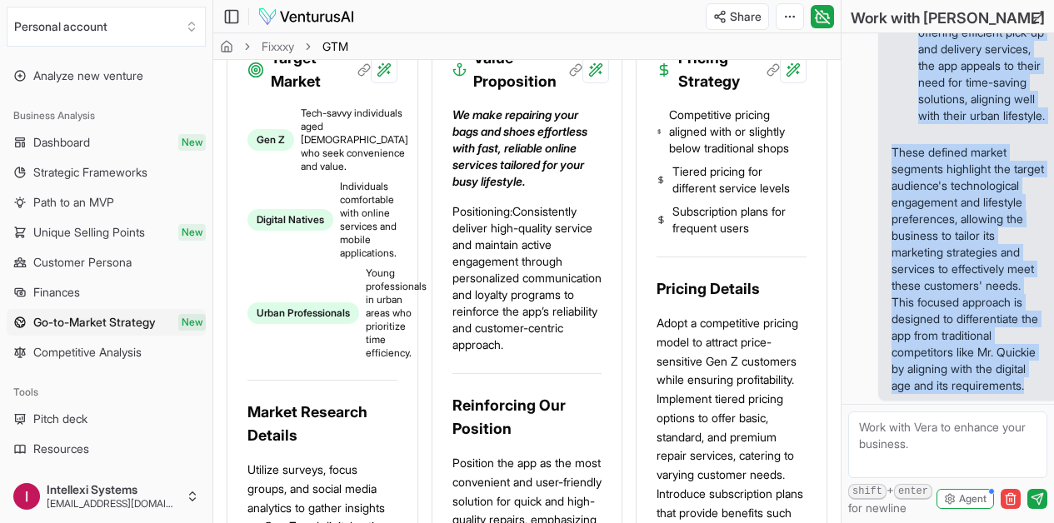
scroll to position [820, 0]
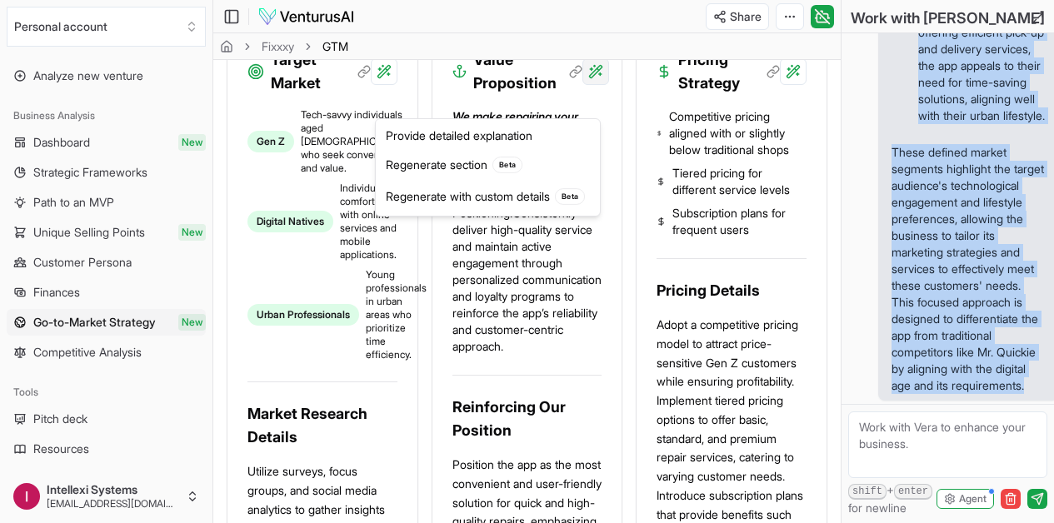
click at [544, 201] on div "Regenerate with custom details Beta" at bounding box center [487, 197] width 217 height 32
type textarea "Rewrite the "Value Proposition" section. Add more details here:"
click at [549, 137] on div "Provide detailed explanation" at bounding box center [487, 135] width 217 height 27
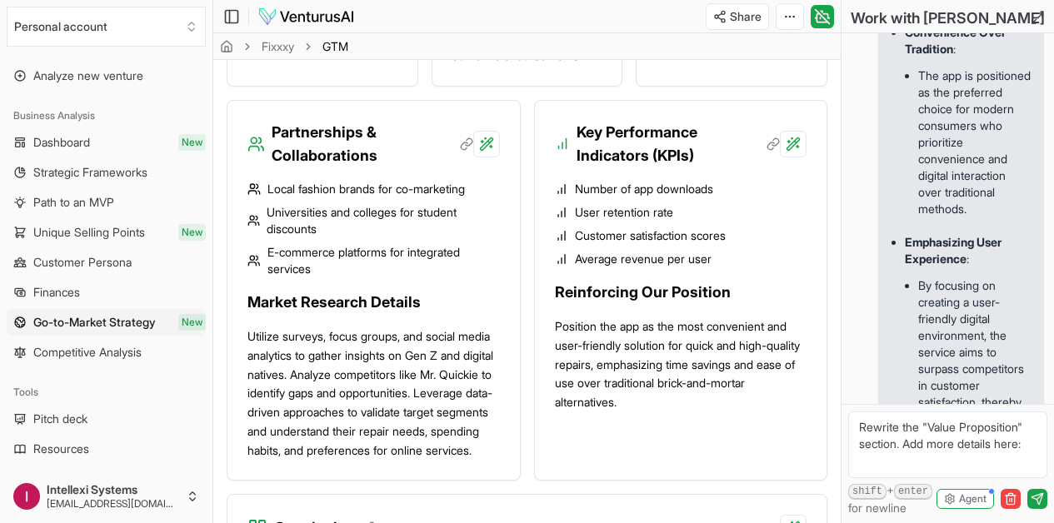
scroll to position [3388, 0]
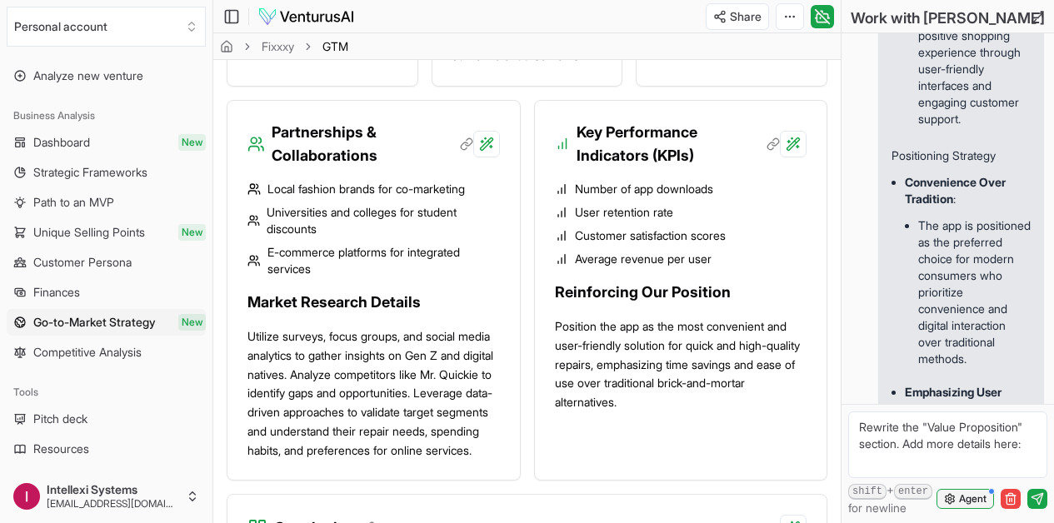
click at [966, 500] on span "Agent" at bounding box center [972, 498] width 27 height 13
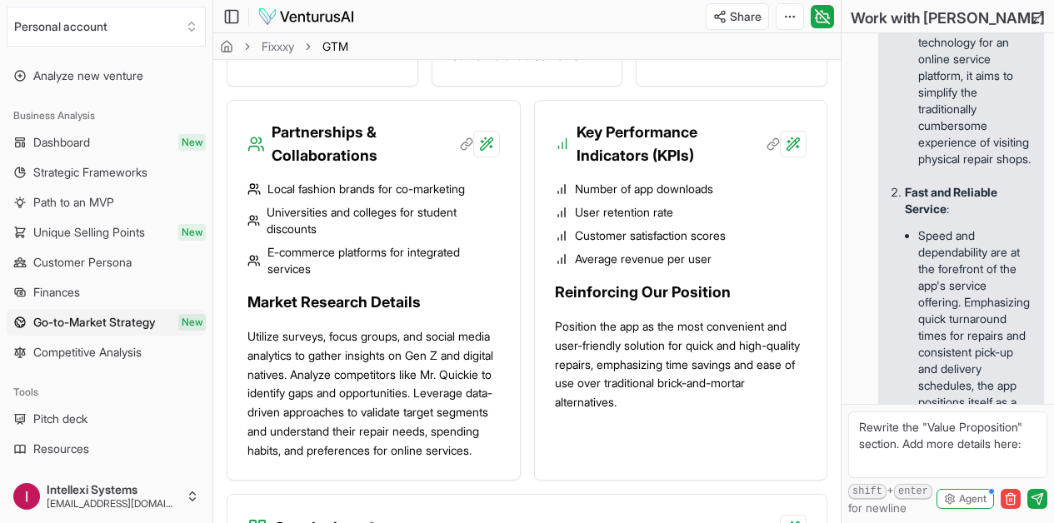
scroll to position [2253, 0]
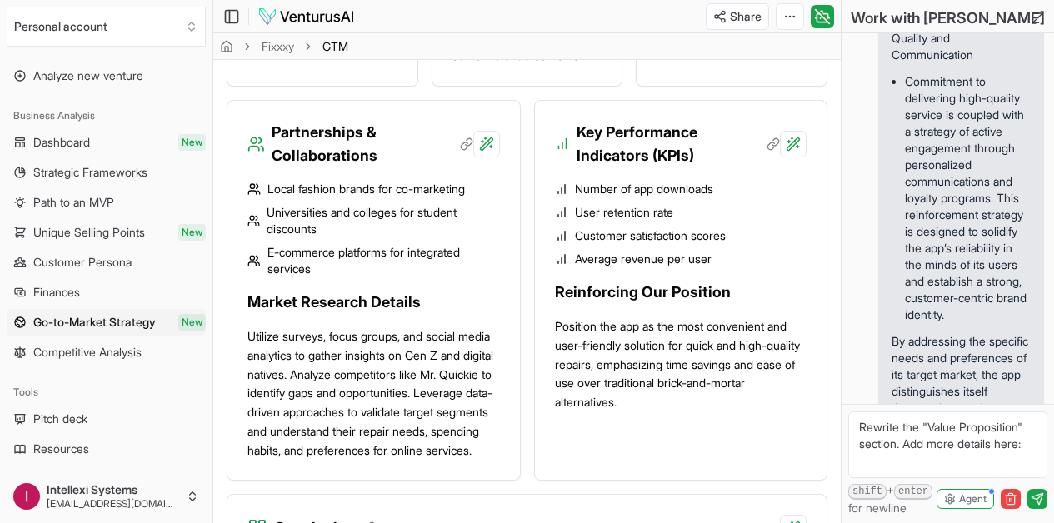
drag, startPoint x: 893, startPoint y: 205, endPoint x: 970, endPoint y: 364, distance: 176.6
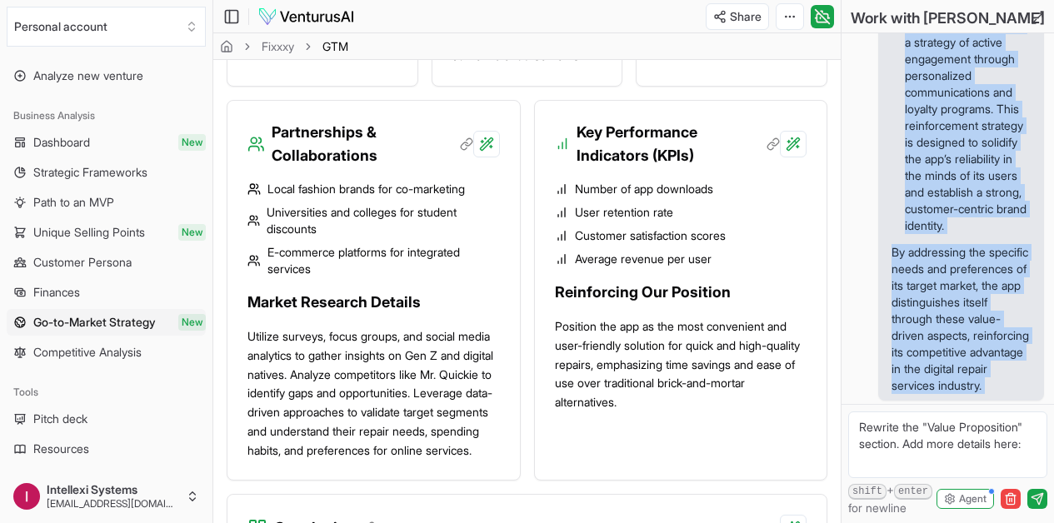
scroll to position [5110, 0]
drag, startPoint x: 970, startPoint y: 364, endPoint x: 1009, endPoint y: 388, distance: 46.0
copy div "support. Positioning Strategy Convenience Over Tradition : The app is positione…"
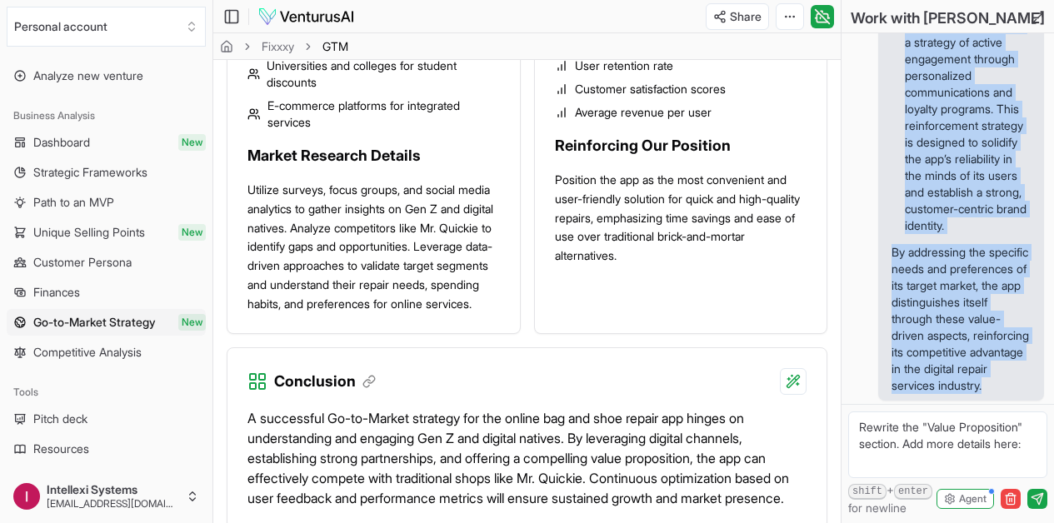
scroll to position [2219, 0]
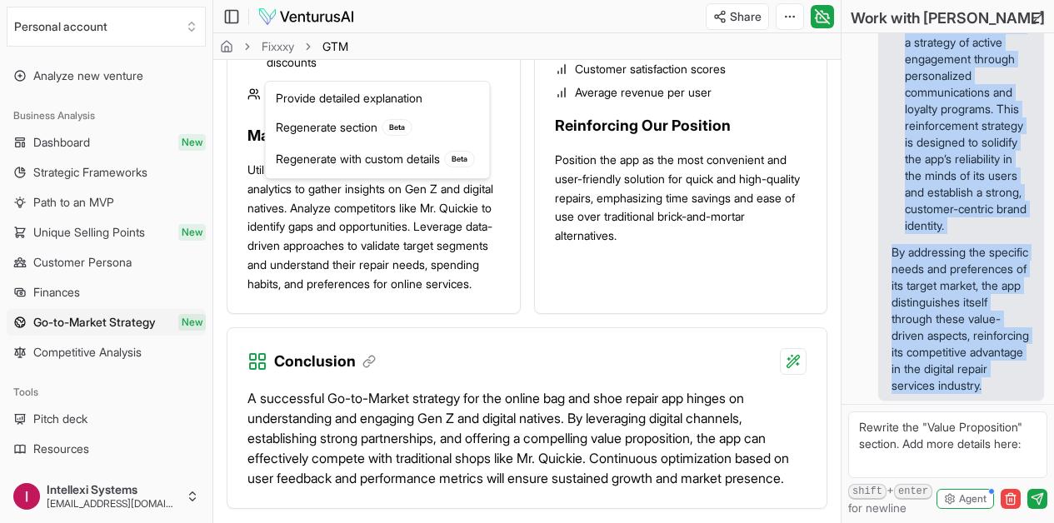
click at [460, 94] on div "Provide detailed explanation" at bounding box center [377, 98] width 217 height 27
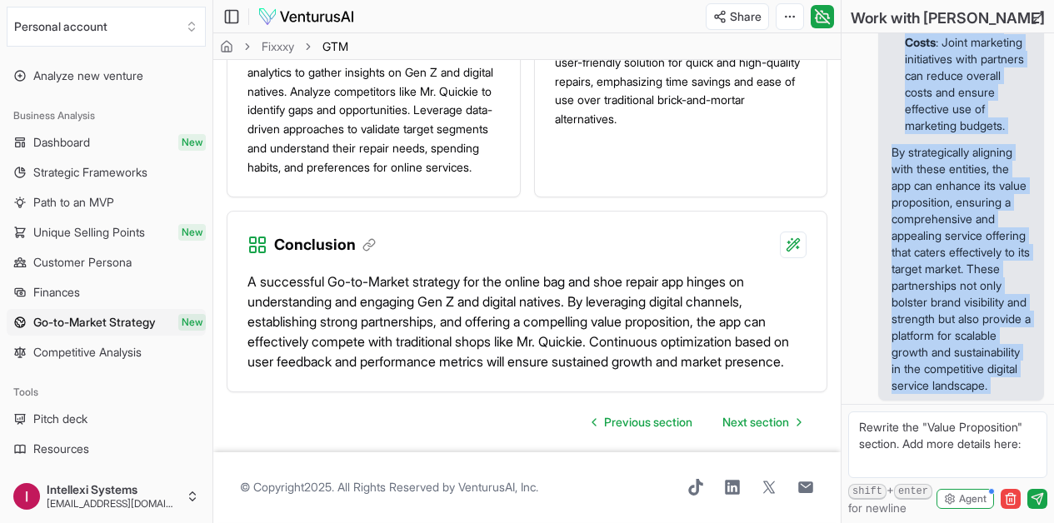
scroll to position [8539, 0]
drag, startPoint x: 894, startPoint y: 238, endPoint x: 1012, endPoint y: 387, distance: 190.3
copy div "The "Partnerships & Collaborations" section outlines strategic alliances that t…"
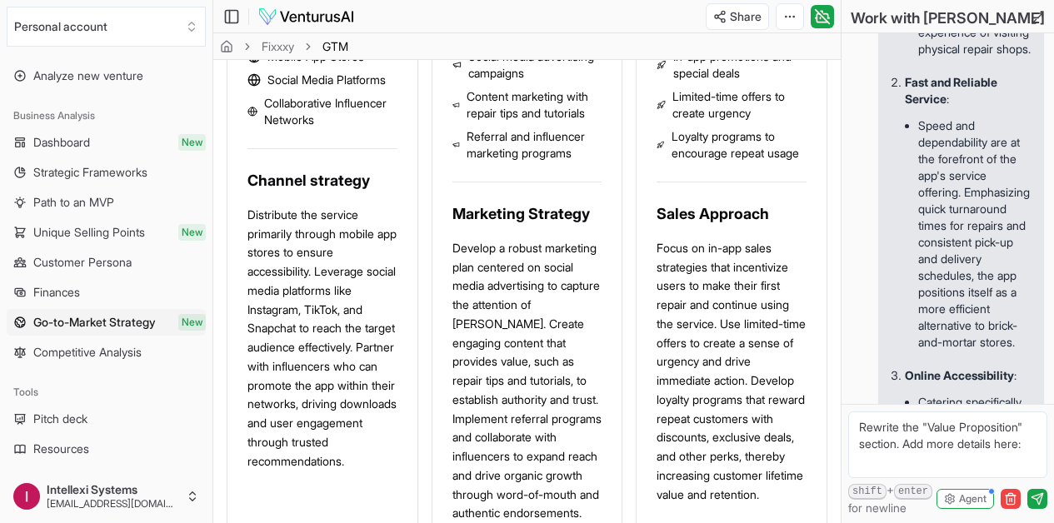
scroll to position [1457, 0]
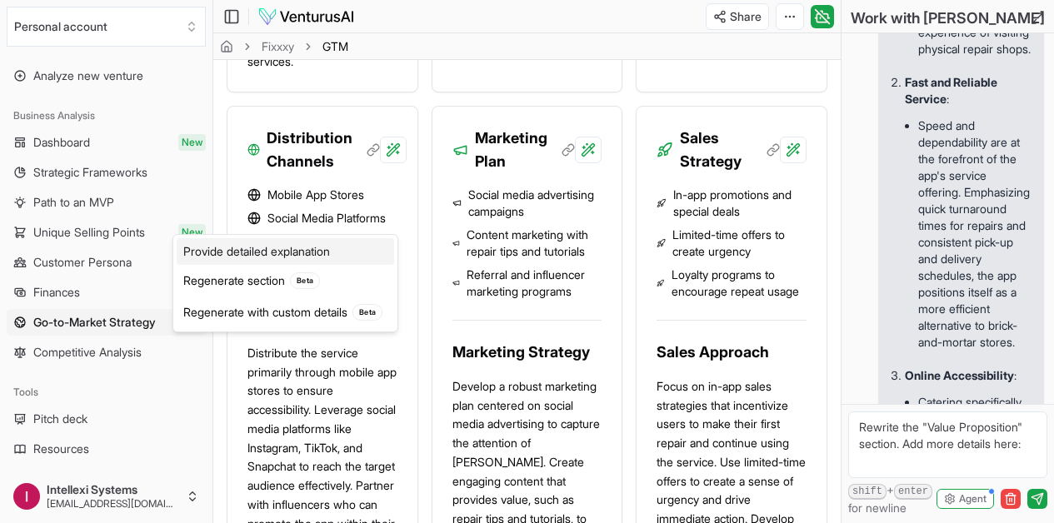
click at [357, 258] on div "Provide detailed explanation" at bounding box center [285, 251] width 217 height 27
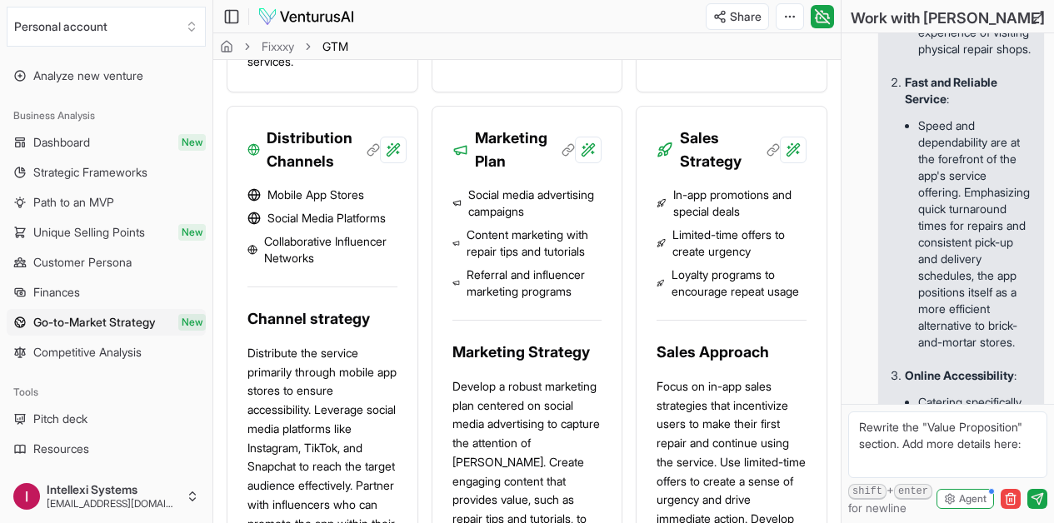
scroll to position [8662, 0]
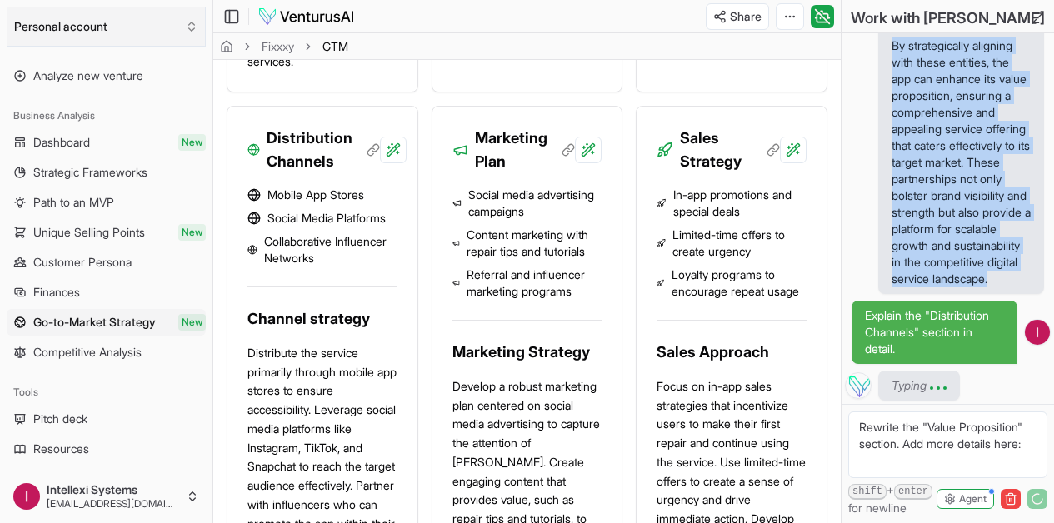
click at [177, 30] on button "Personal account" at bounding box center [106, 27] width 199 height 40
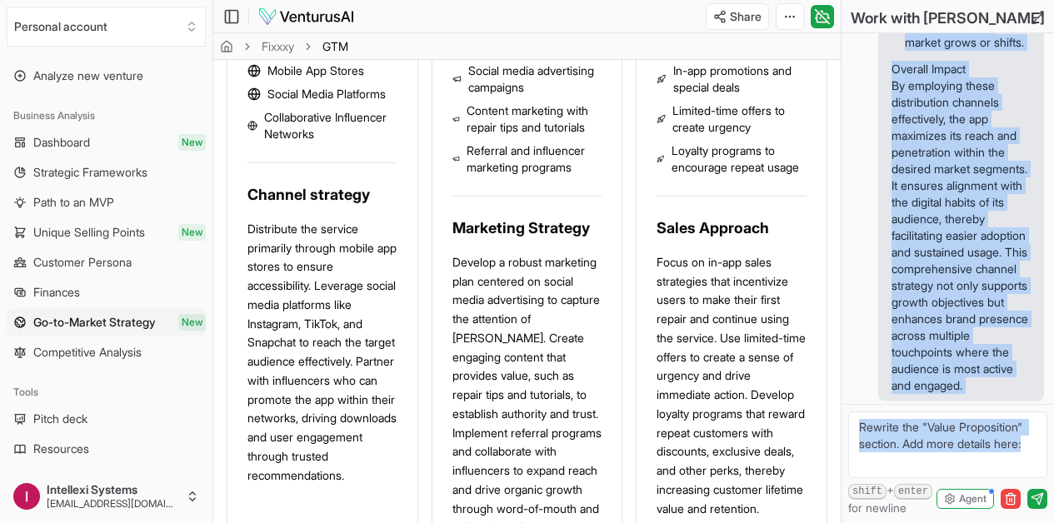
scroll to position [11911, 0]
drag, startPoint x: 894, startPoint y: 287, endPoint x: 946, endPoint y: 391, distance: 116.6
copy div "The "Distribution Channels" section outlines the various platforms and methods …"
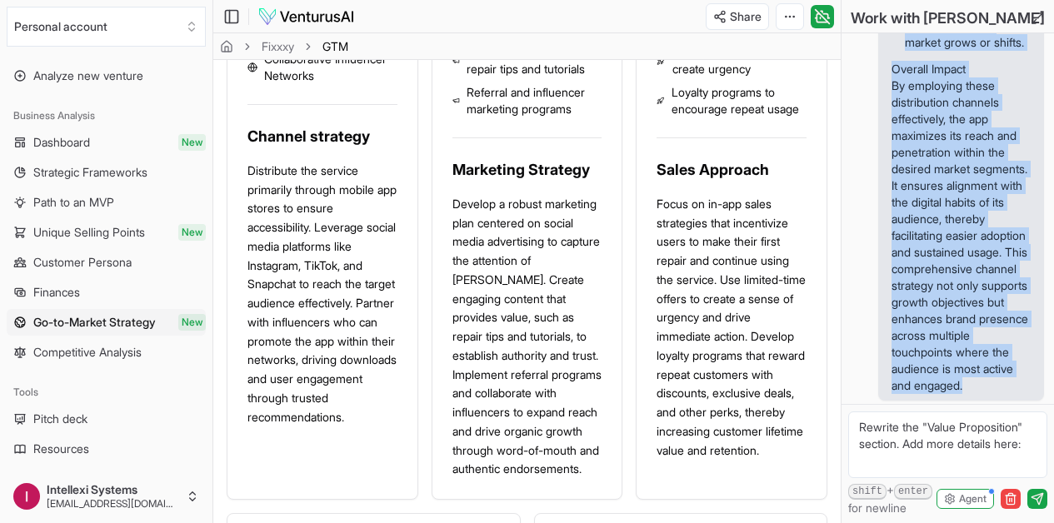
scroll to position [1422, 0]
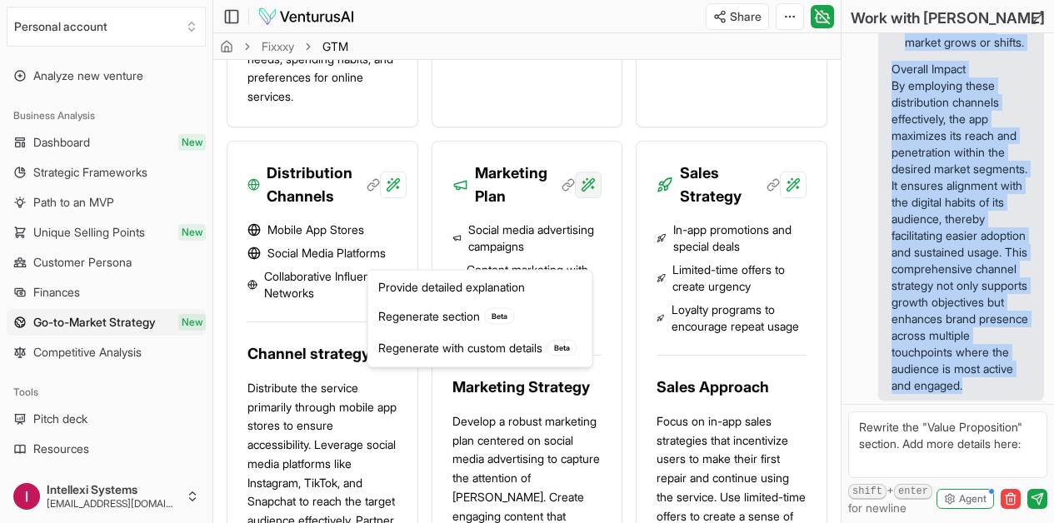
click at [533, 285] on div "Provide detailed explanation" at bounding box center [480, 287] width 217 height 27
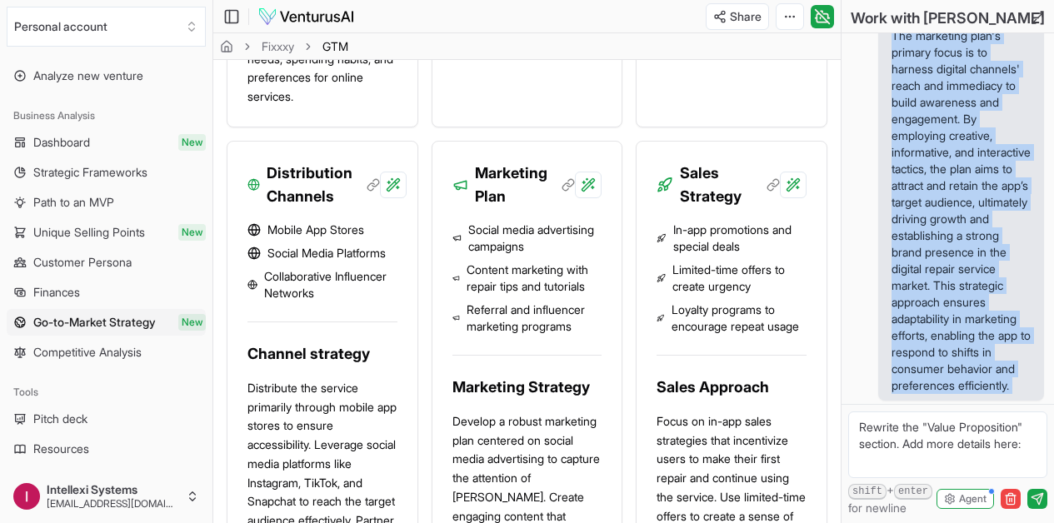
scroll to position [15300, 0]
drag, startPoint x: 894, startPoint y: 143, endPoint x: 969, endPoint y: 384, distance: 252.2
copy div "The "Marketing Plan" section is a strategic roadmap that outlines the approache…"
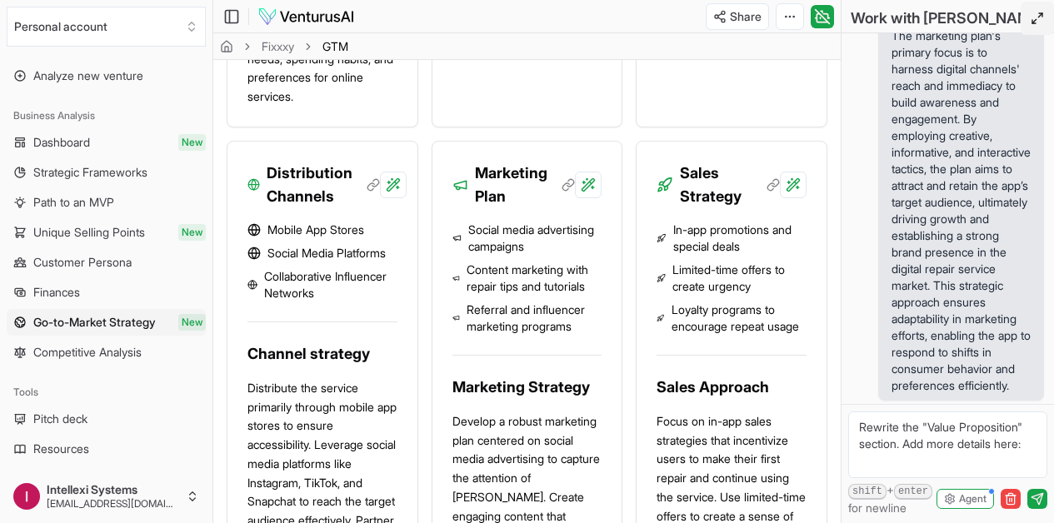
click at [1038, 18] on icon at bounding box center [1036, 18] width 13 height 13
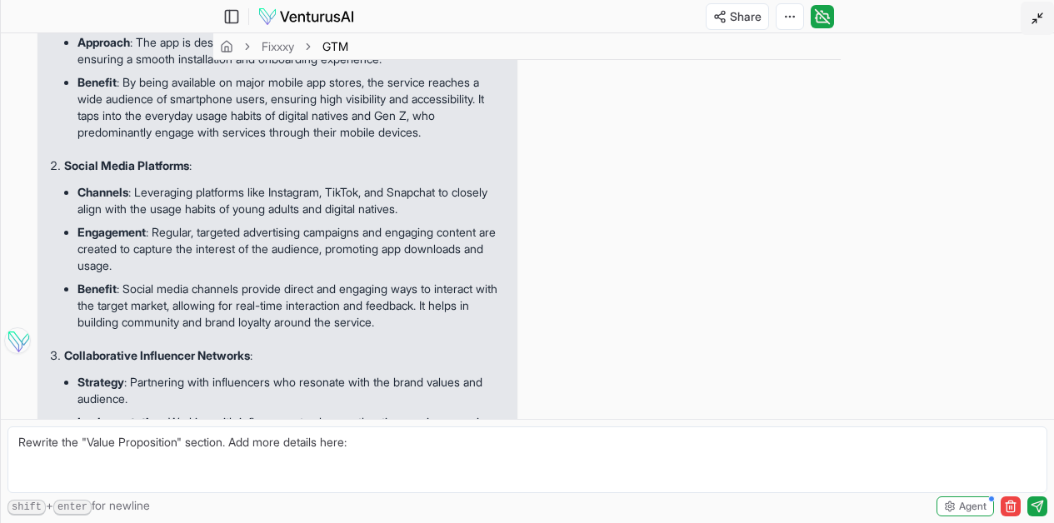
scroll to position [3023, 0]
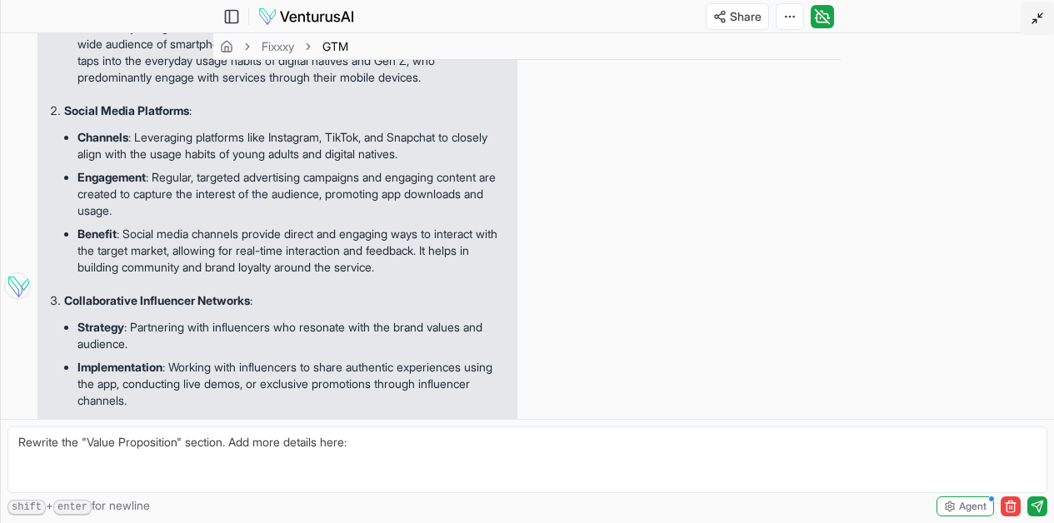
click at [1040, 7] on button at bounding box center [1036, 18] width 33 height 33
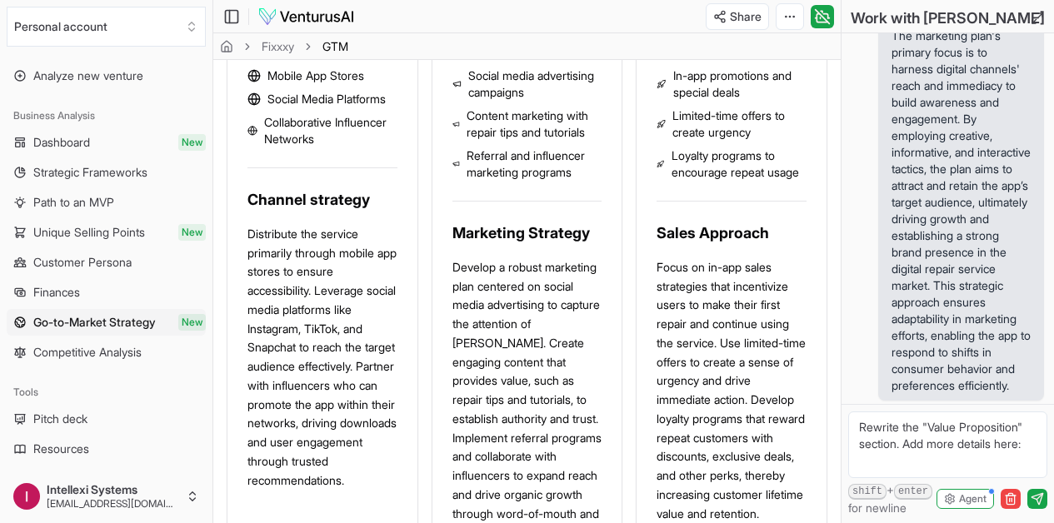
scroll to position [15300, 0]
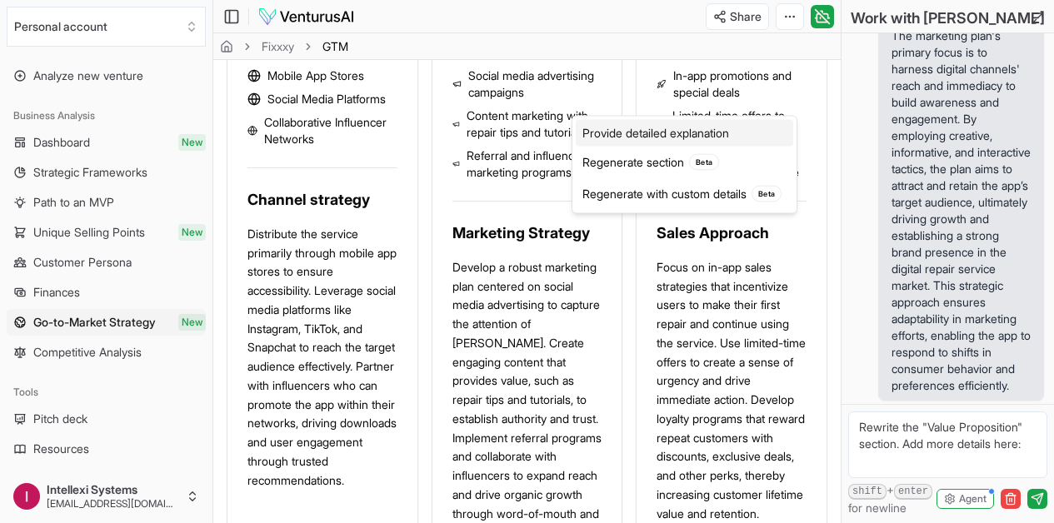
click at [731, 133] on div "Provide detailed explanation" at bounding box center [684, 133] width 217 height 27
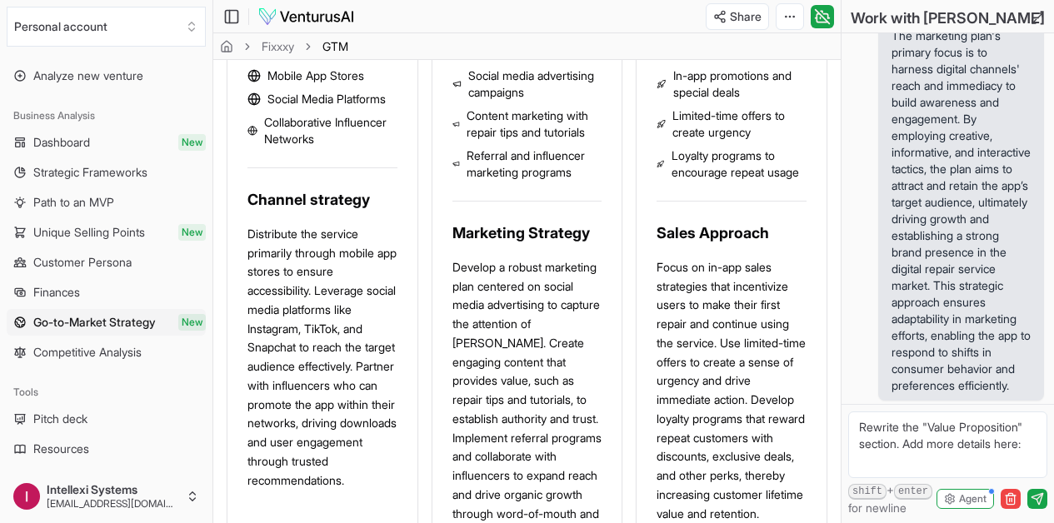
scroll to position [15406, 0]
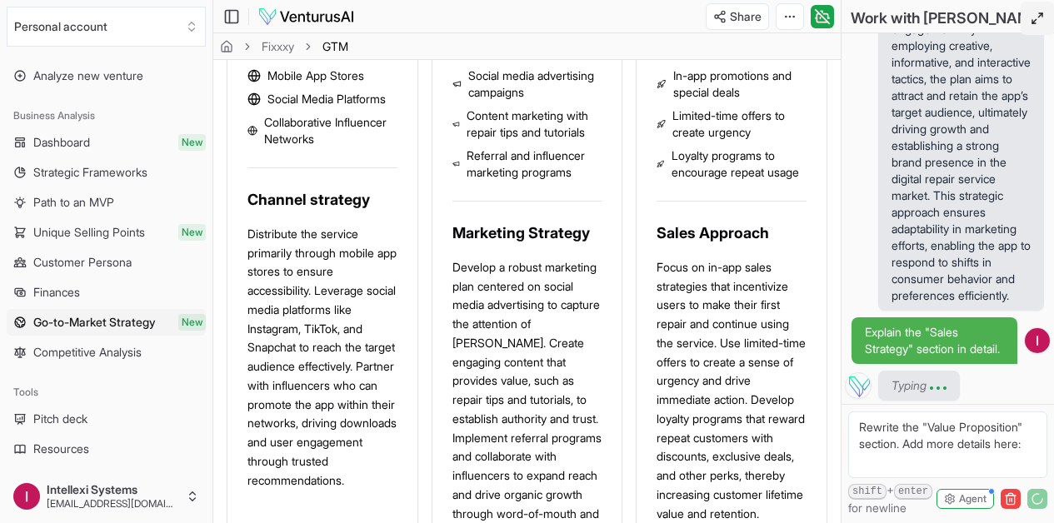
click at [1039, 26] on button at bounding box center [1036, 18] width 33 height 33
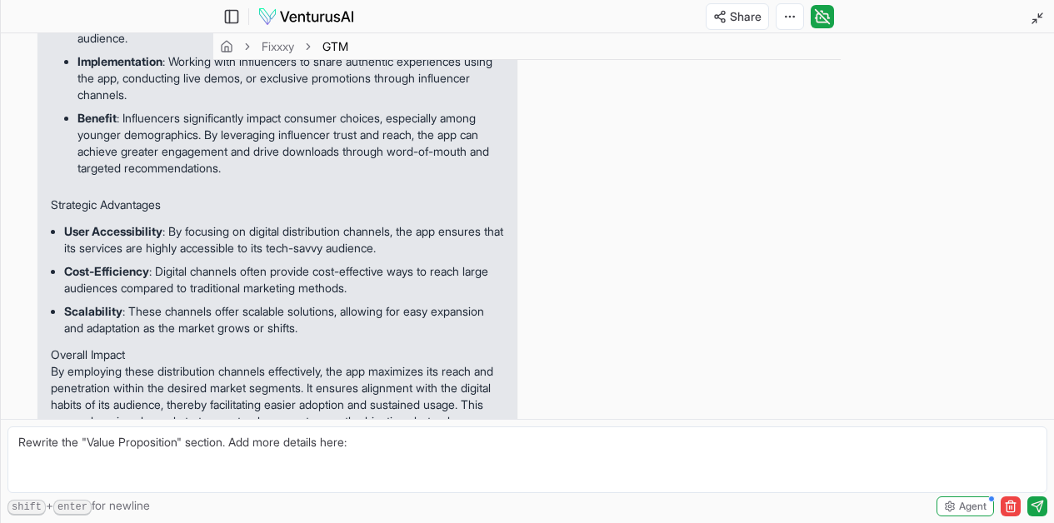
scroll to position [3713, 0]
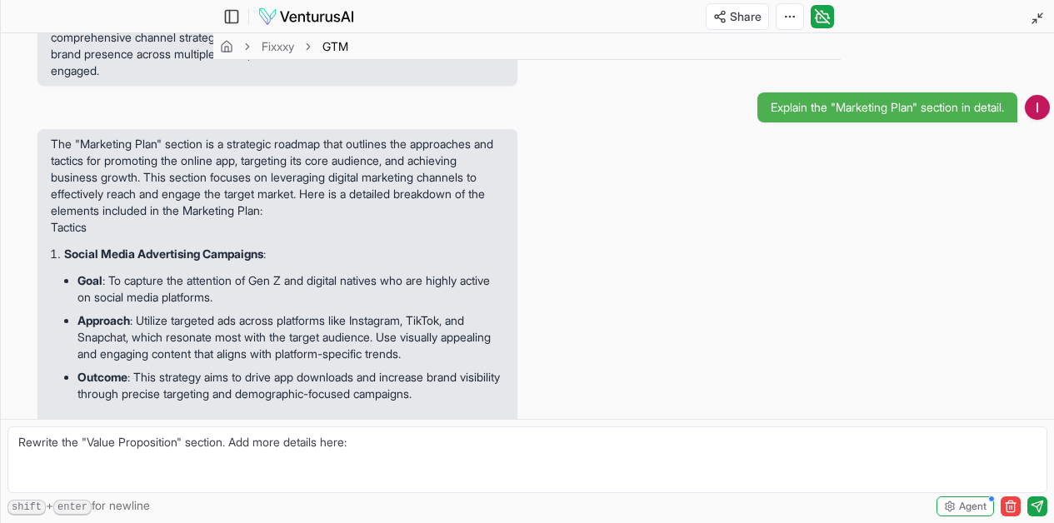
drag, startPoint x: 49, startPoint y: 240, endPoint x: 232, endPoint y: 399, distance: 242.7
copy div "In-App Promotions and Special Deals : Purpose : To incentivize app downloads an…"
click at [1035, 18] on icon at bounding box center [1036, 18] width 13 height 13
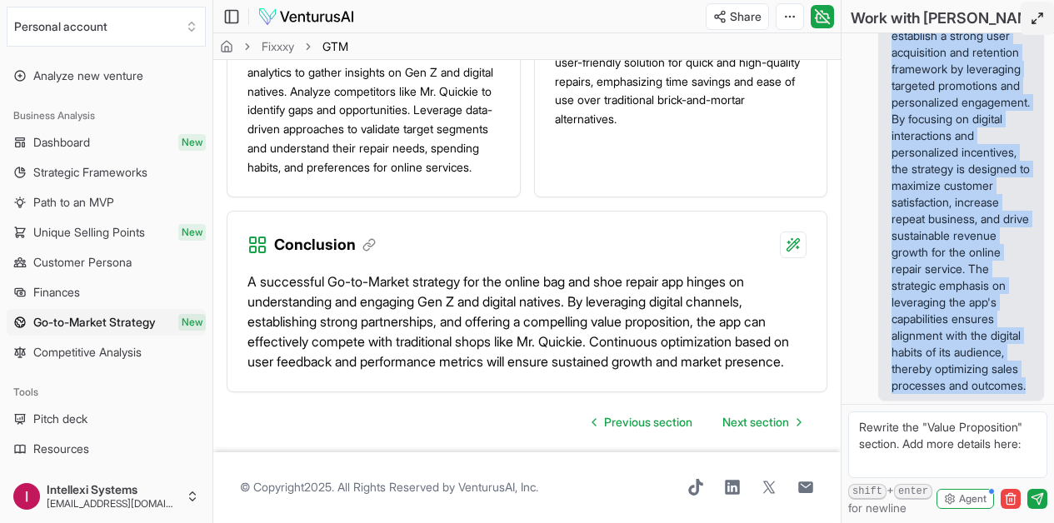
scroll to position [2417, 0]
click at [770, 431] on span "Next section" at bounding box center [755, 422] width 67 height 17
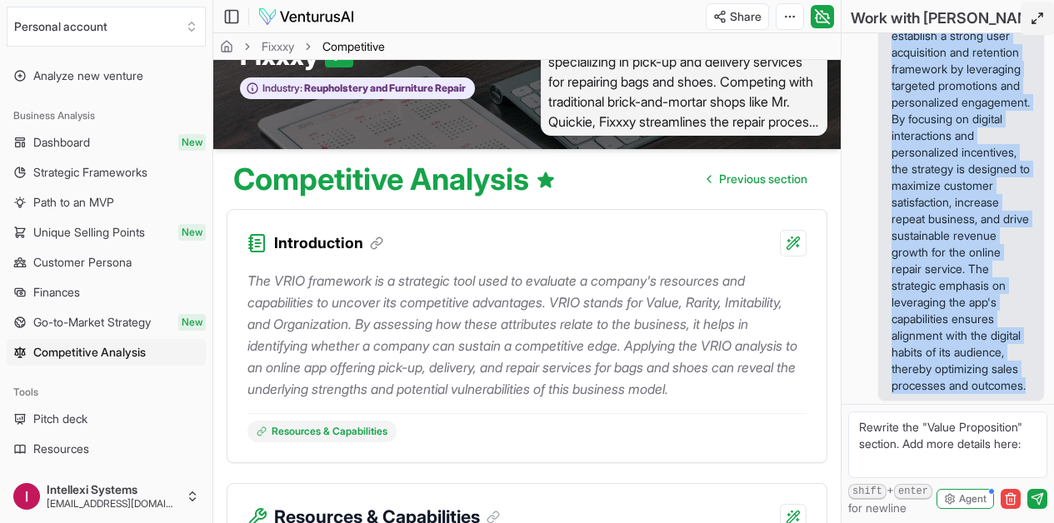
scroll to position [54, 0]
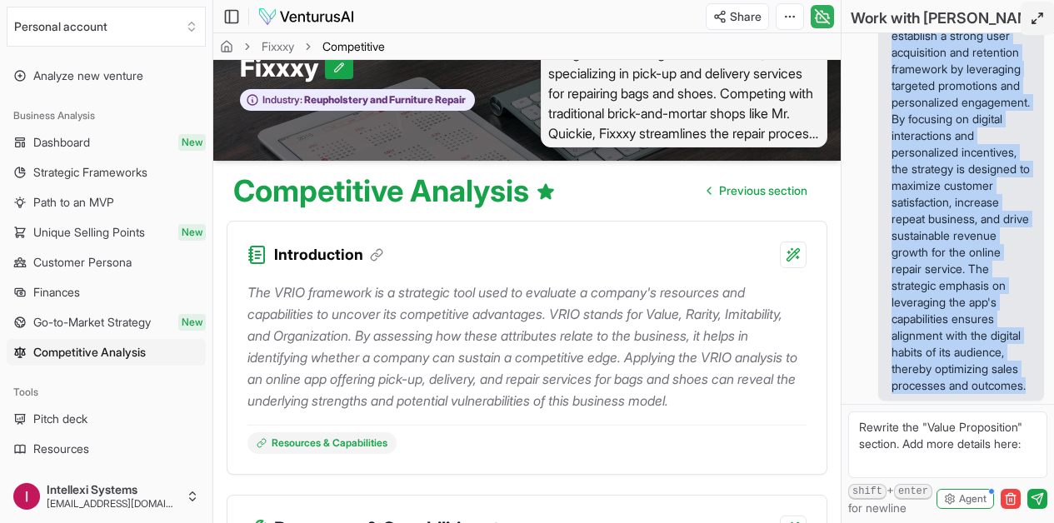
click at [821, 9] on icon at bounding box center [822, 17] width 17 height 20
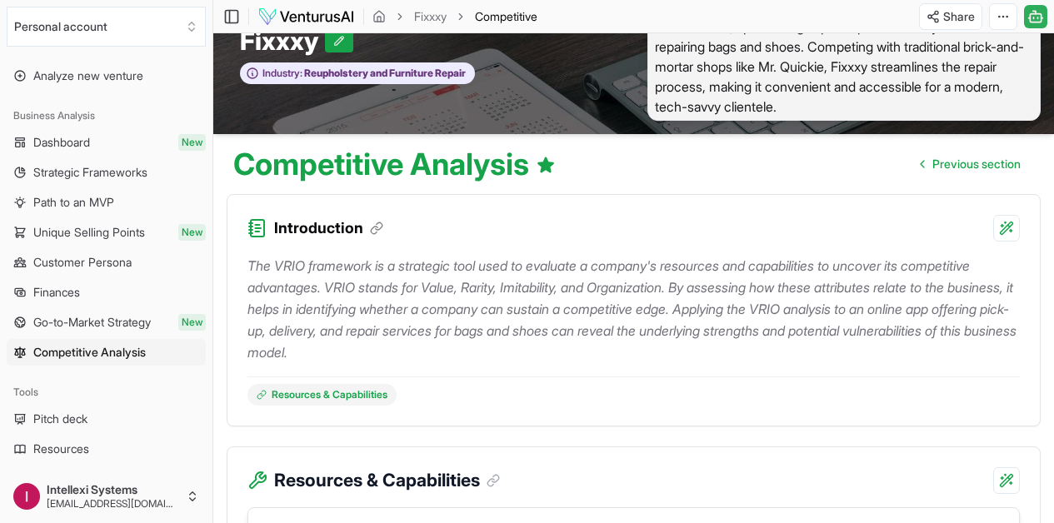
click at [1035, 7] on icon at bounding box center [1035, 17] width 17 height 20
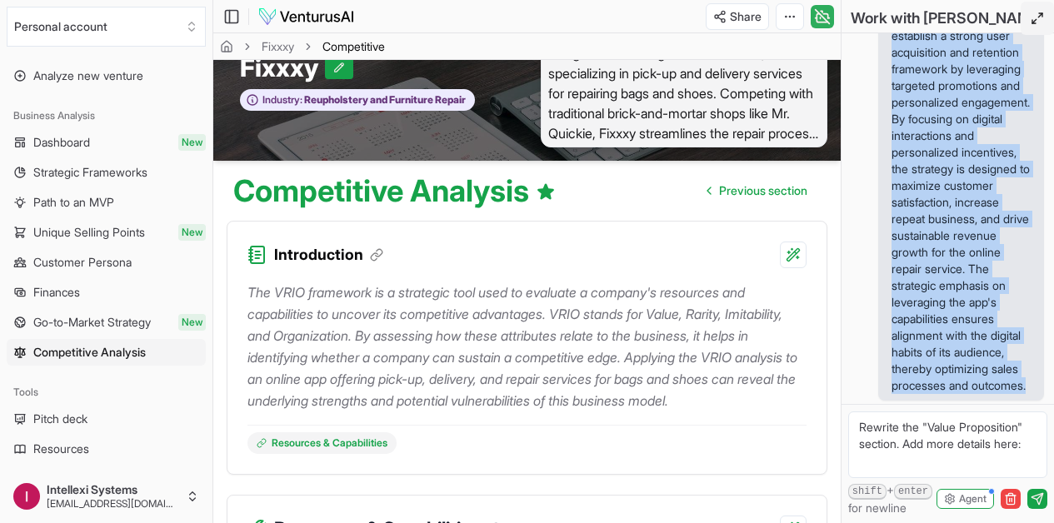
click at [823, 17] on icon at bounding box center [823, 16] width 14 height 14
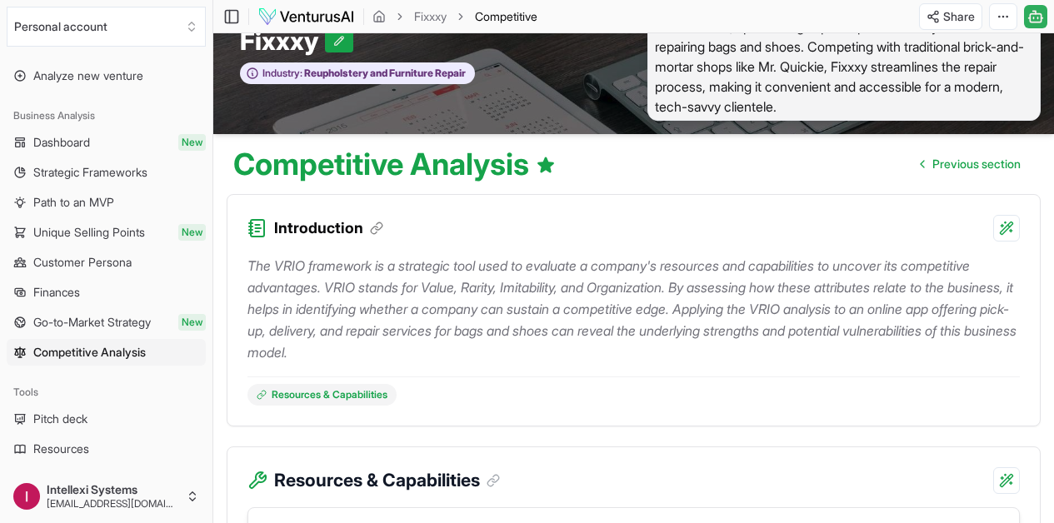
click at [1044, 18] on button "Toggle Chat Sidebar" at bounding box center [1035, 16] width 23 height 23
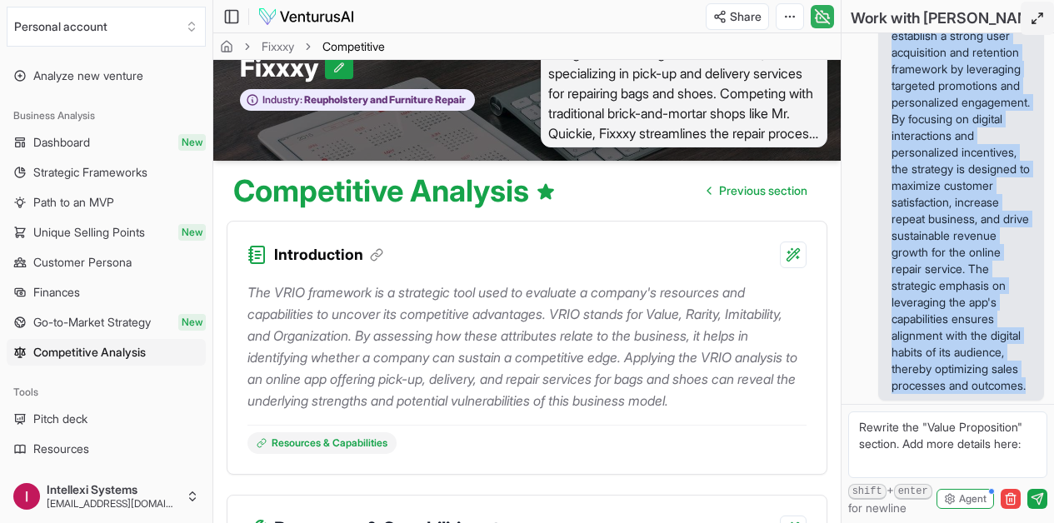
click at [826, 14] on icon at bounding box center [822, 17] width 17 height 20
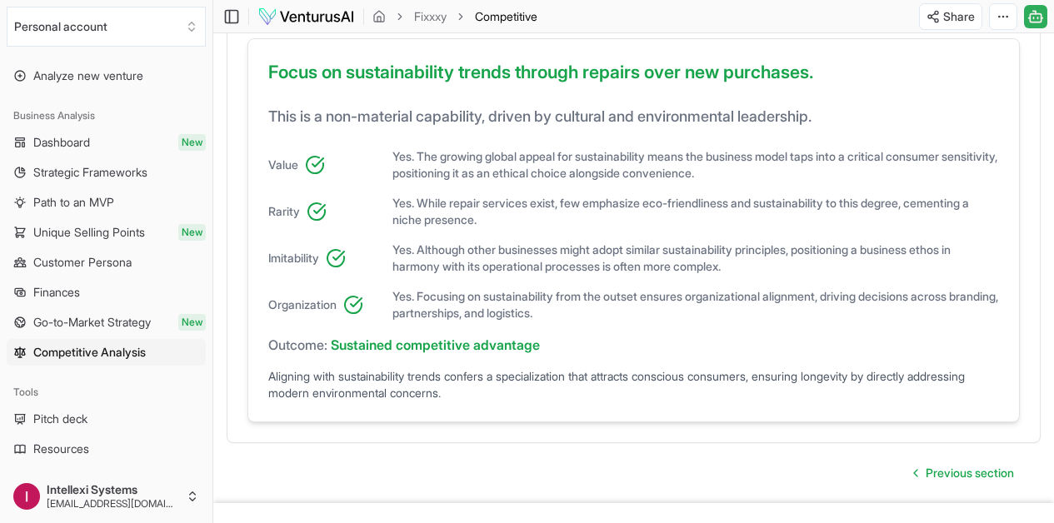
scroll to position [1416, 0]
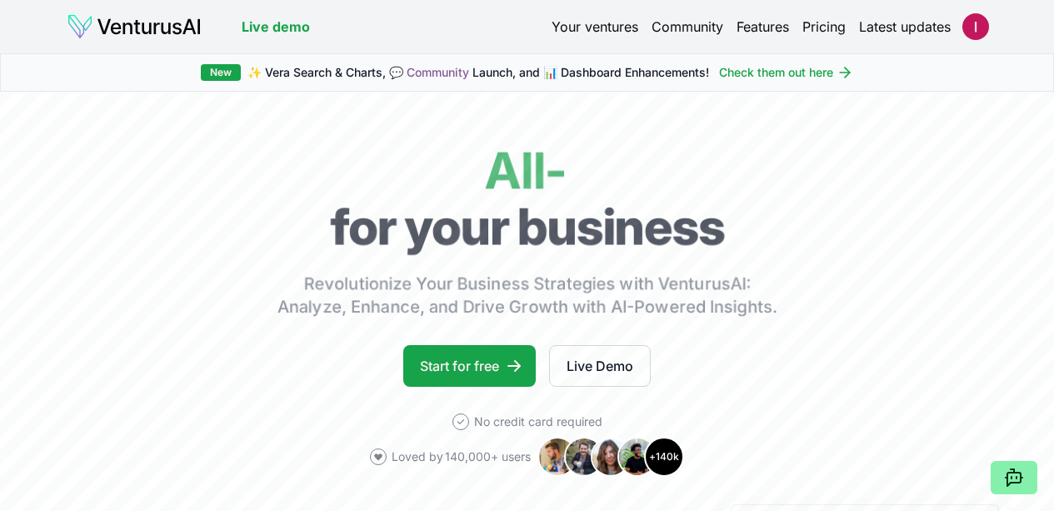
click at [825, 32] on link "Pricing" at bounding box center [823, 27] width 43 height 20
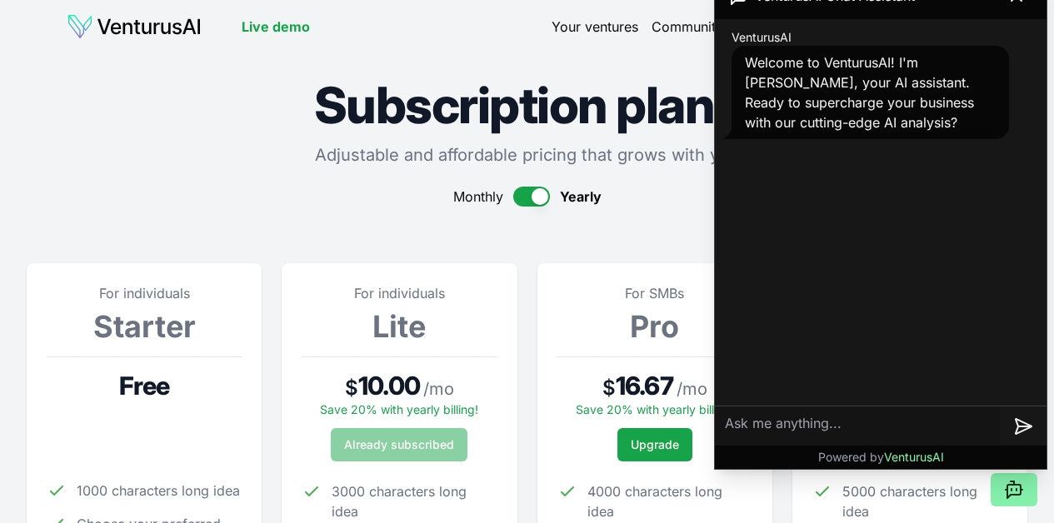
scroll to position [182, 0]
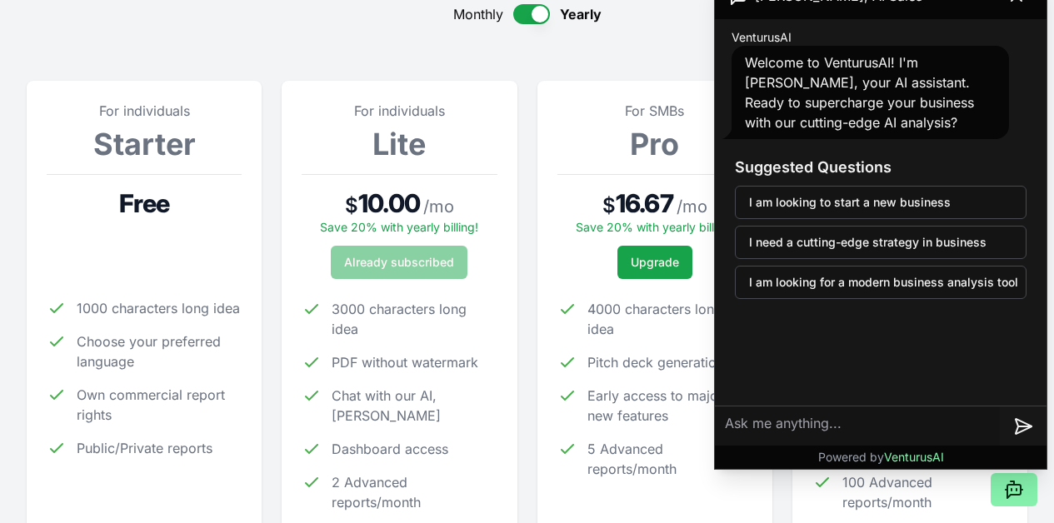
click at [531, 257] on section "For individuals Starter Free 1000 characters long idea Choose your preferred la…" at bounding box center [527, 301] width 1000 height 501
click at [546, 430] on div "For SMBs Pro $ 16.67 / mo Save 20% with yearly billing! Upgrade 4000 characters…" at bounding box center [654, 317] width 235 height 472
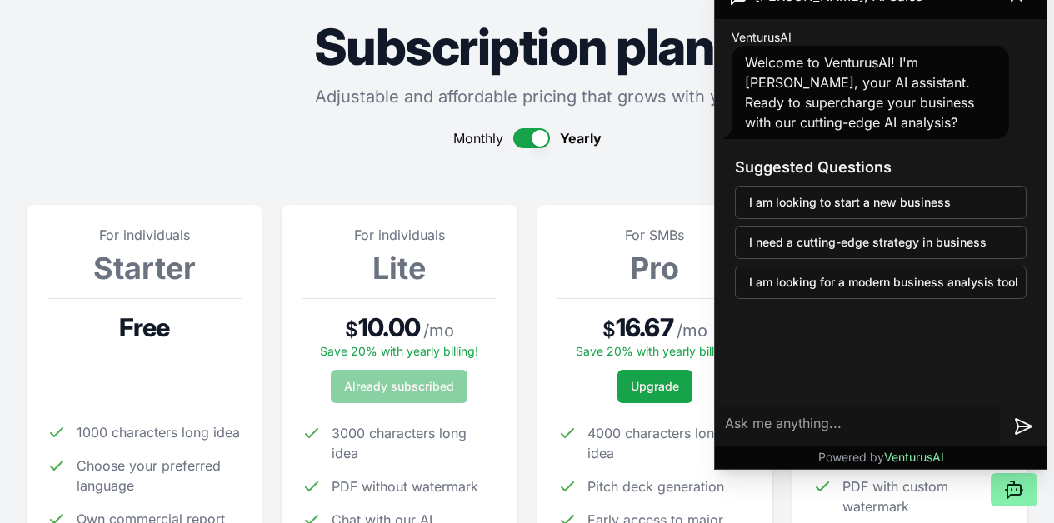
scroll to position [0, 0]
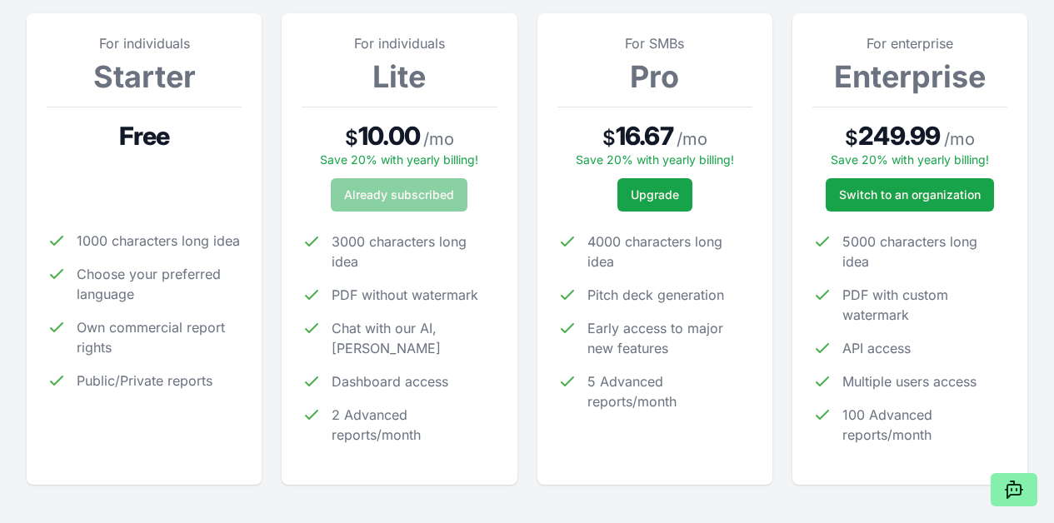
scroll to position [254, 0]
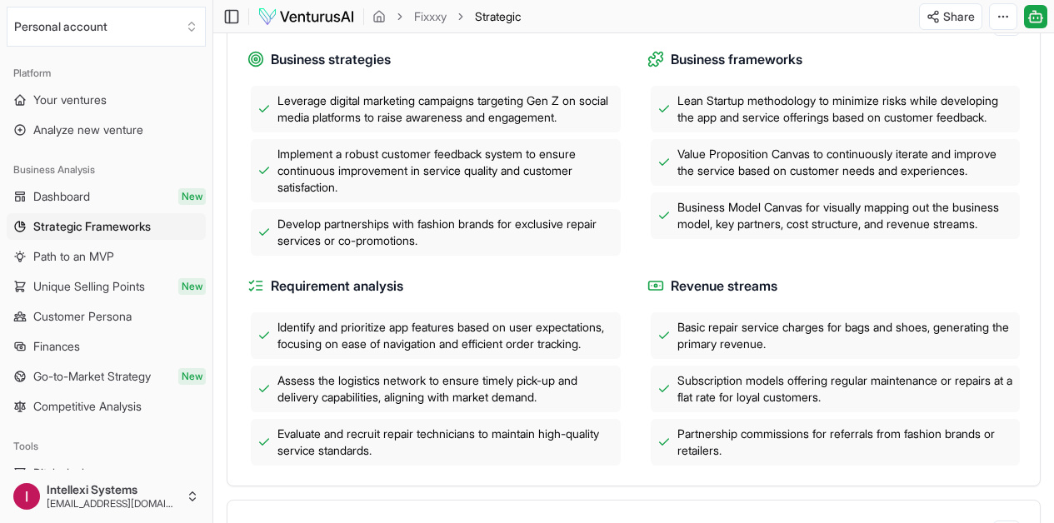
scroll to position [18439, 0]
